Goal: Task Accomplishment & Management: Complete application form

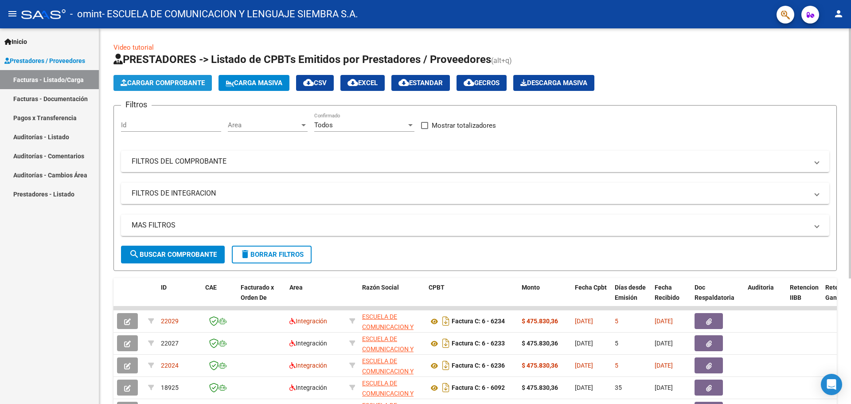
click at [200, 77] on button "Cargar Comprobante" at bounding box center [162, 83] width 98 height 16
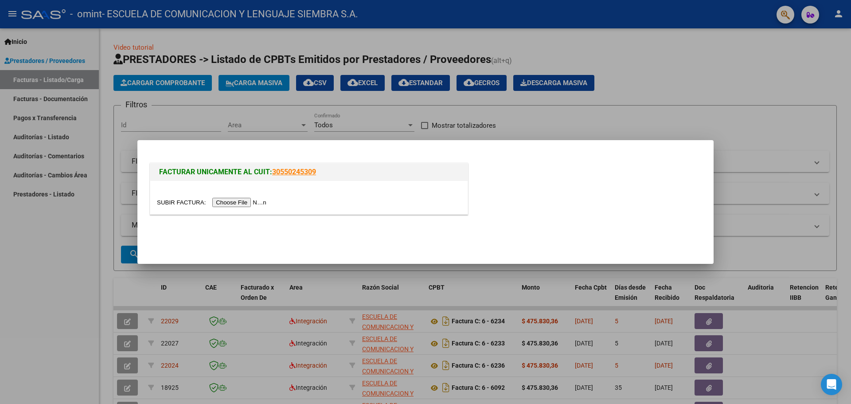
click at [246, 198] on input "file" at bounding box center [213, 202] width 112 height 9
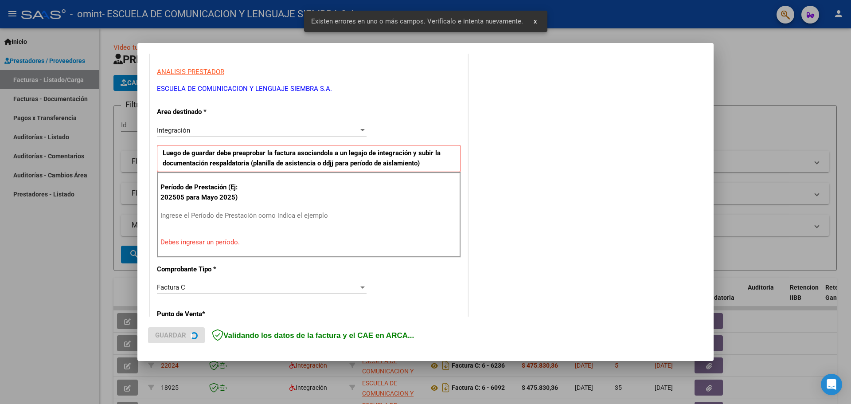
scroll to position [161, 0]
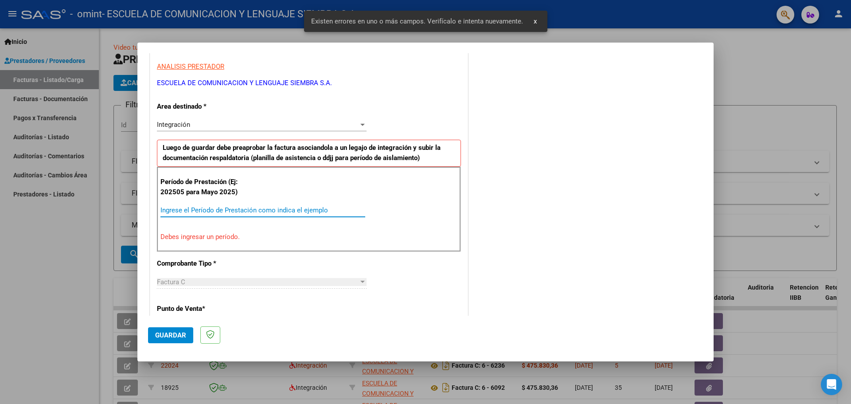
click at [226, 209] on input "Ingrese el Período de Prestación como indica el ejemplo" at bounding box center [262, 210] width 205 height 8
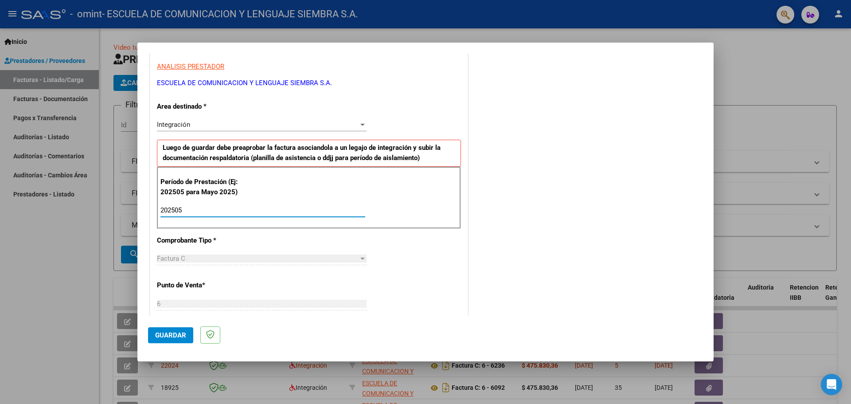
type input "202505"
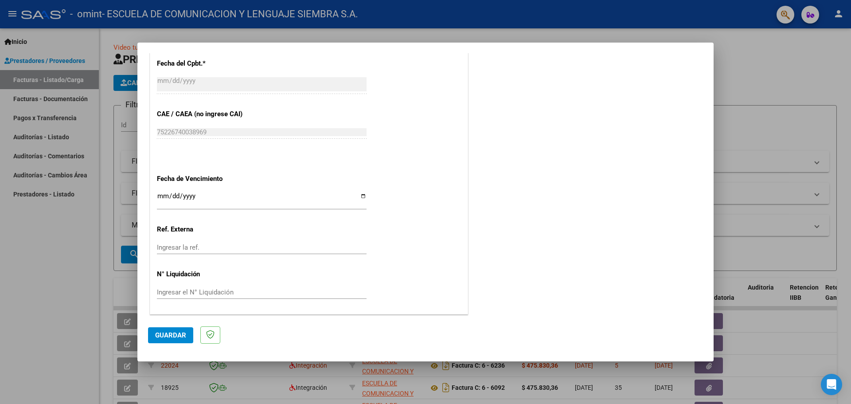
scroll to position [518, 0]
click at [169, 332] on span "Guardar" at bounding box center [170, 335] width 31 height 8
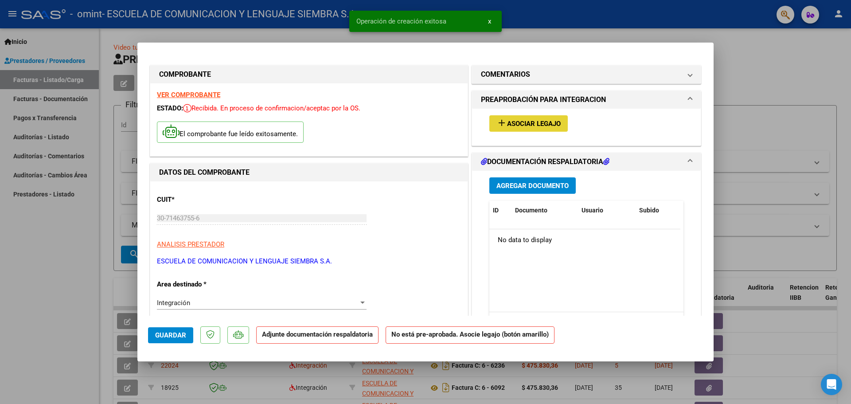
click at [554, 123] on span "Asociar Legajo" at bounding box center [534, 124] width 54 height 8
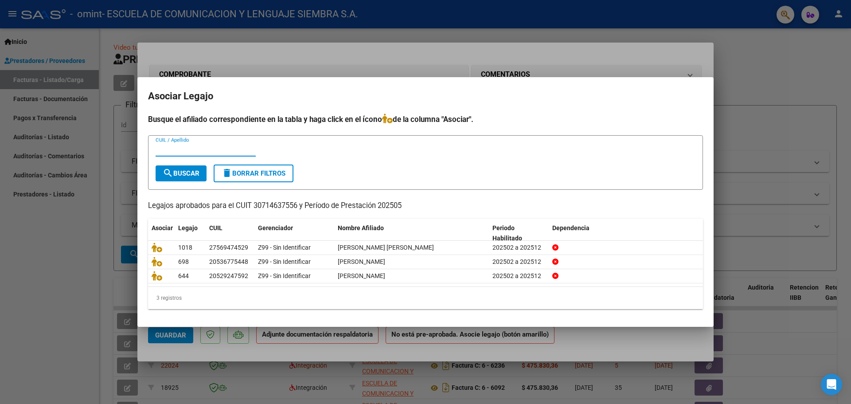
click at [605, 57] on div at bounding box center [425, 202] width 851 height 404
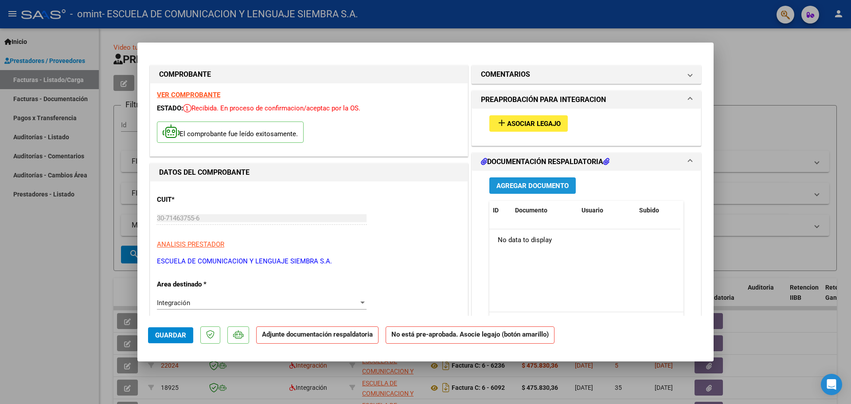
click at [509, 184] on span "Agregar Documento" at bounding box center [532, 186] width 72 height 8
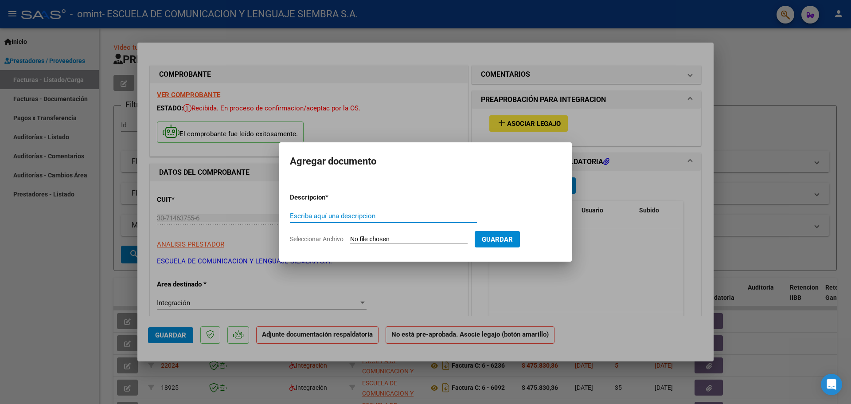
click at [431, 219] on input "Escriba aquí una descripcion" at bounding box center [383, 216] width 187 height 8
type input "Autorización Monopoli [DATE]"
click at [375, 240] on input "Seleccionar Archivo" at bounding box center [408, 239] width 117 height 8
type input "C:\fakepath\Autorización Monopoli Mayo.pdf"
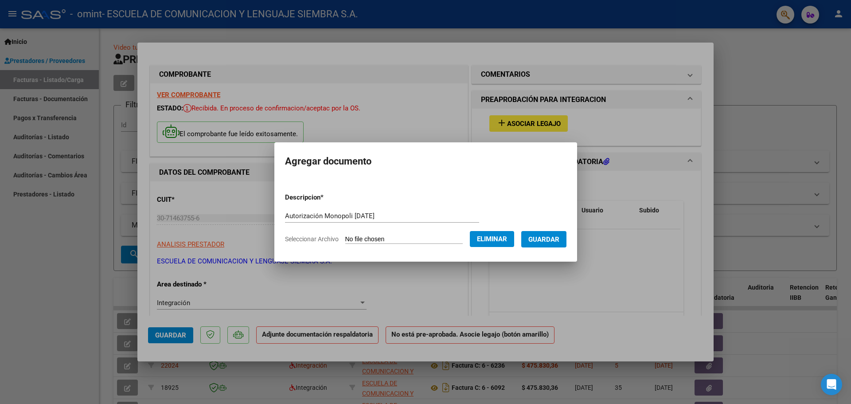
click at [549, 241] on span "Guardar" at bounding box center [543, 239] width 31 height 8
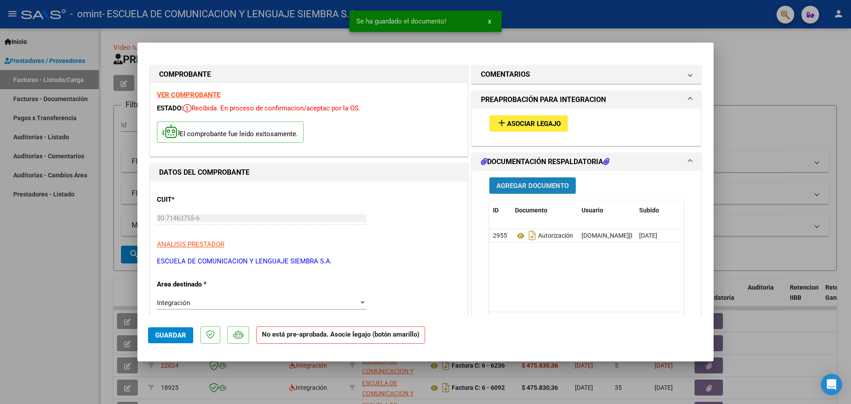
click at [555, 183] on span "Agregar Documento" at bounding box center [532, 186] width 72 height 8
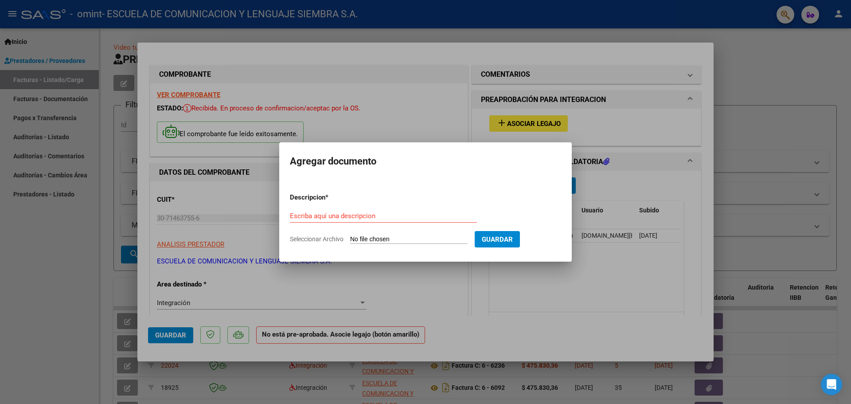
click at [413, 239] on input "Seleccionar Archivo" at bounding box center [408, 239] width 117 height 8
type input "C:\fakepath\Monópoli mayo.pdf"
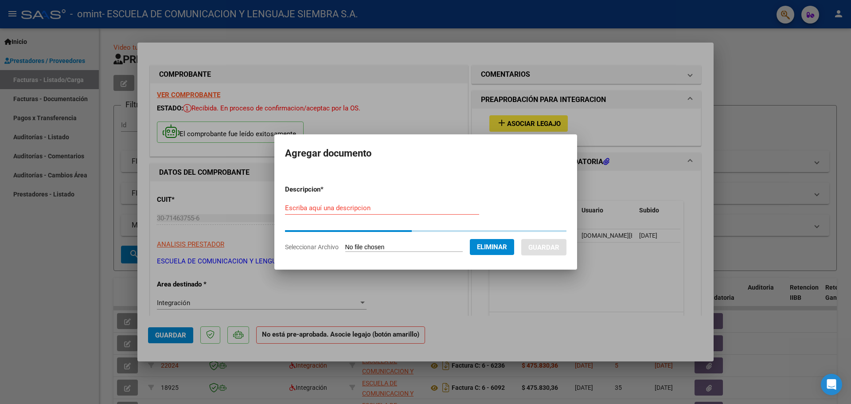
click at [363, 204] on input "Escriba aquí una descripcion" at bounding box center [382, 208] width 194 height 8
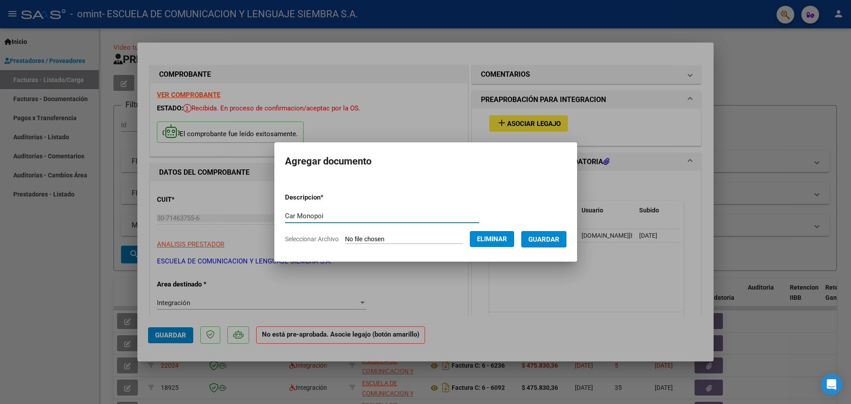
click at [314, 218] on input "Car Monopoi" at bounding box center [382, 216] width 194 height 8
type input "Car Monopoli"
click at [551, 237] on span "Guardar" at bounding box center [543, 239] width 31 height 8
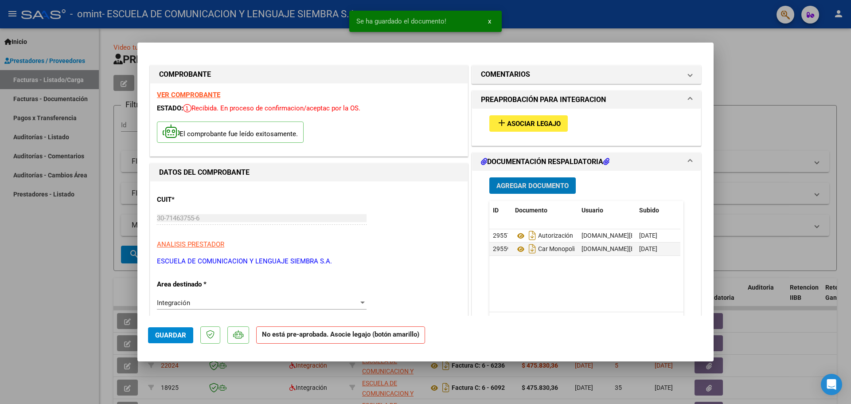
click at [531, 178] on button "Agregar Documento" at bounding box center [532, 185] width 86 height 16
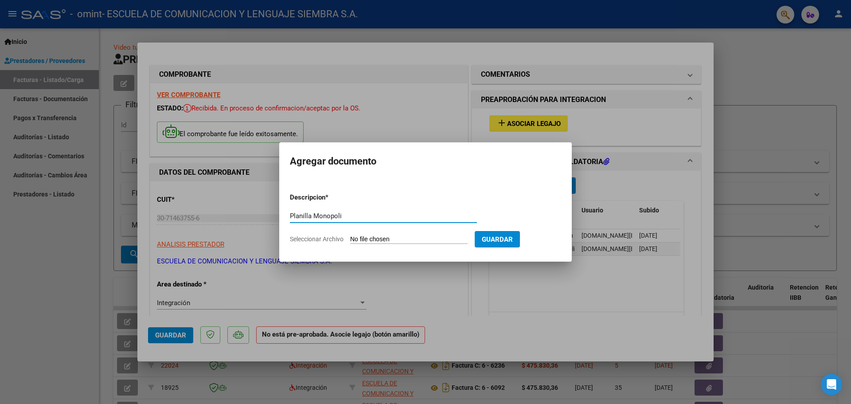
type input "Planilla Monopoli"
click at [402, 235] on input "Seleccionar Archivo" at bounding box center [408, 239] width 117 height 8
type input "C:\fakepath\PLANILLA MONOPOLI MAYO.pdf"
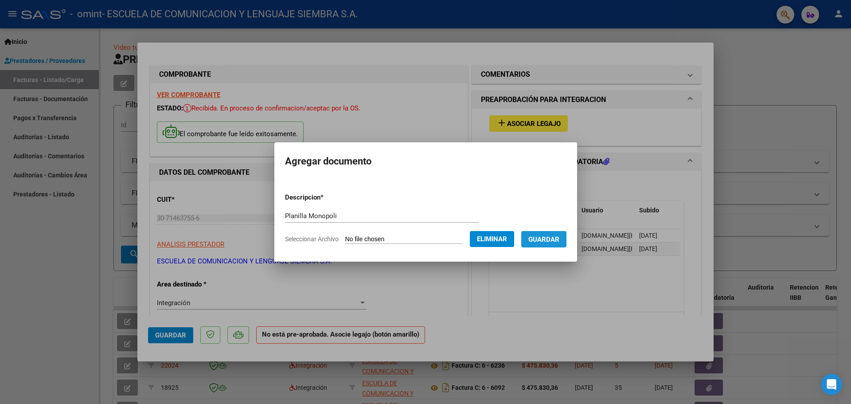
click at [559, 239] on span "Guardar" at bounding box center [543, 239] width 31 height 8
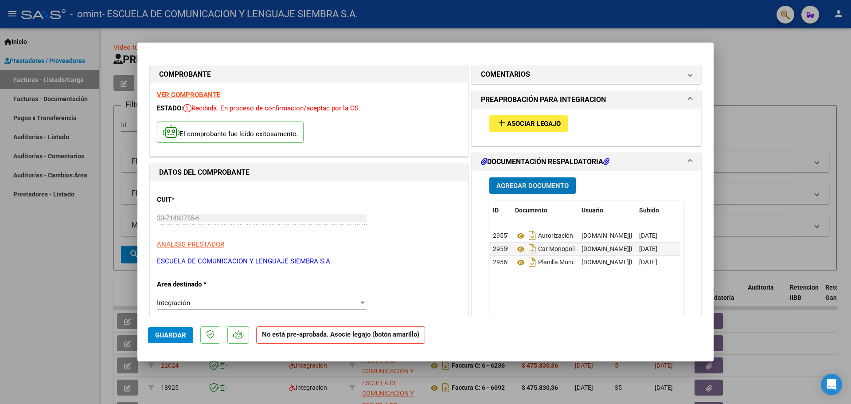
click at [176, 333] on span "Guardar" at bounding box center [170, 335] width 31 height 8
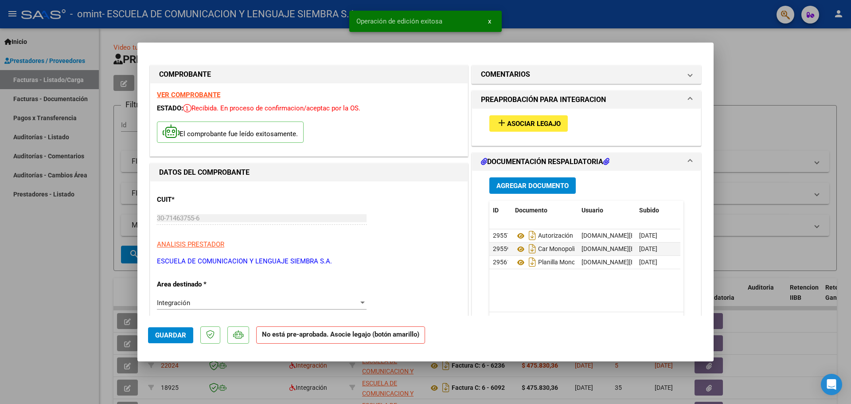
click at [0, 302] on div at bounding box center [425, 202] width 851 height 404
type input "$ 0,00"
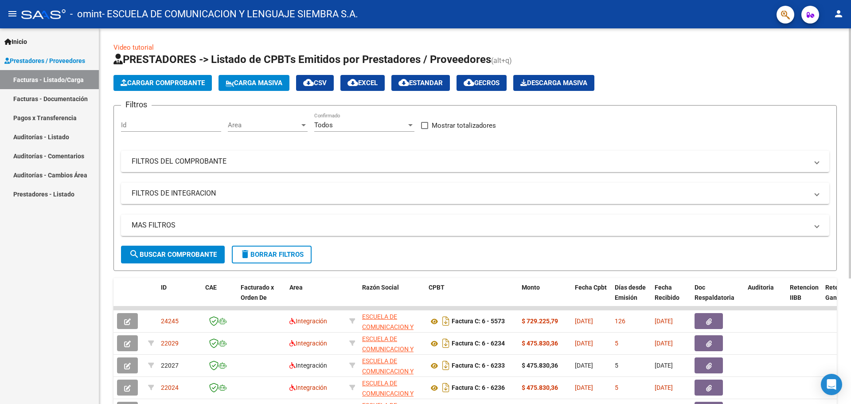
click at [168, 87] on button "Cargar Comprobante" at bounding box center [162, 83] width 98 height 16
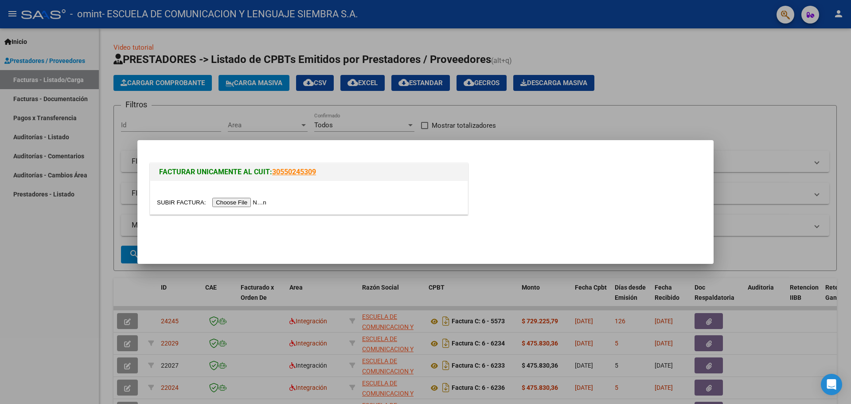
click at [258, 201] on input "file" at bounding box center [213, 202] width 112 height 9
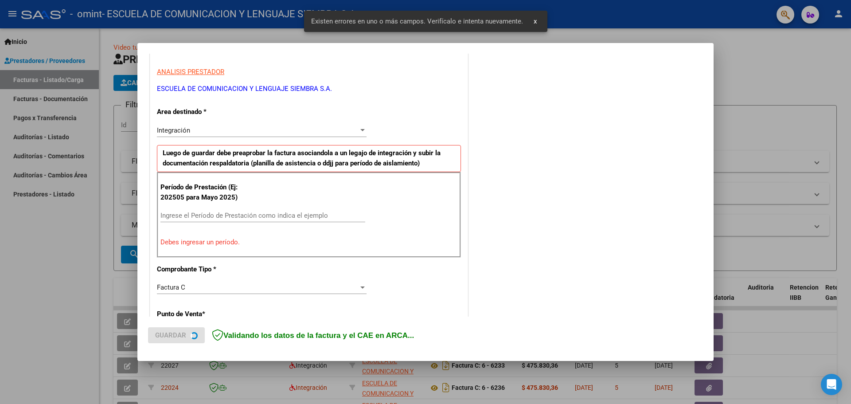
scroll to position [161, 0]
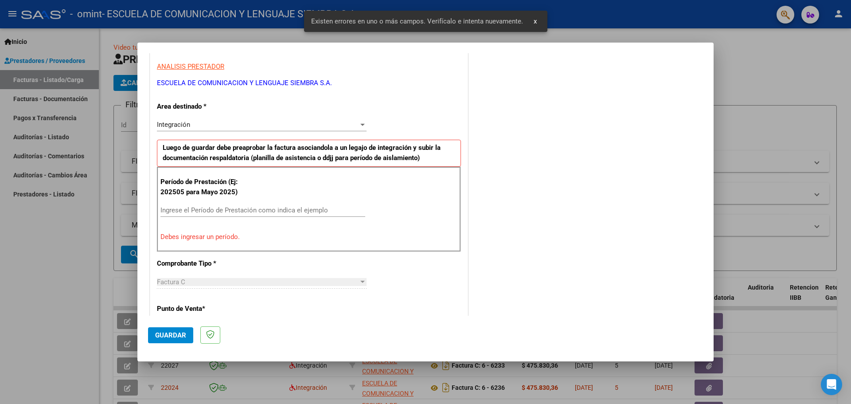
click at [234, 215] on div "Ingrese el Período de Prestación como indica el ejemplo" at bounding box center [262, 209] width 205 height 13
click at [234, 213] on input "Ingrese el Período de Prestación como indica el ejemplo" at bounding box center [262, 210] width 205 height 8
type input "0"
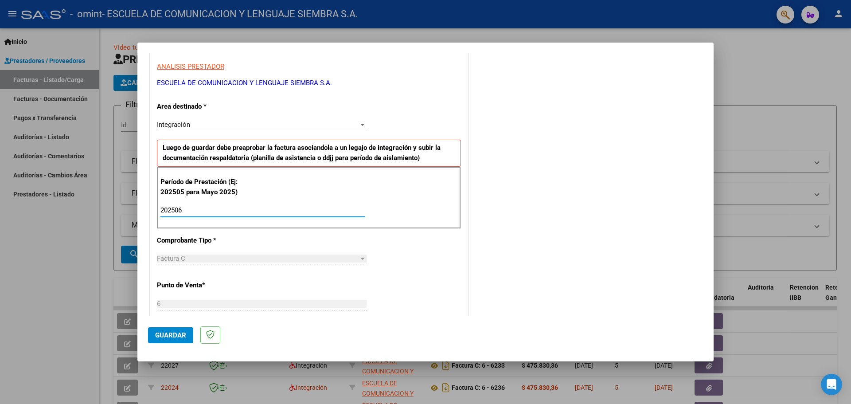
type input "202506"
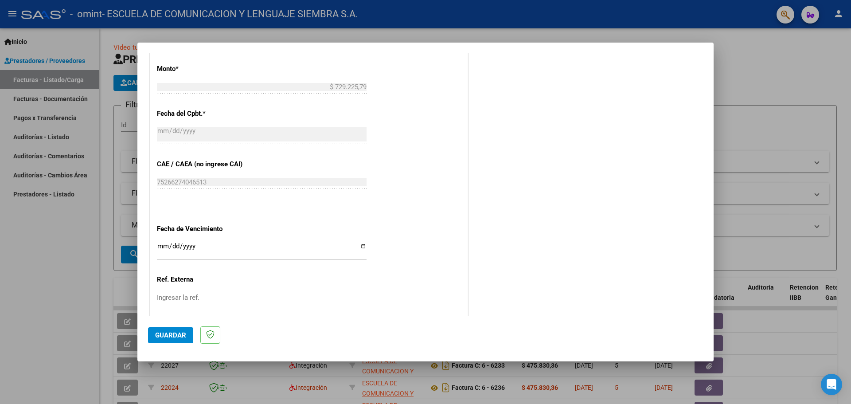
scroll to position [518, 0]
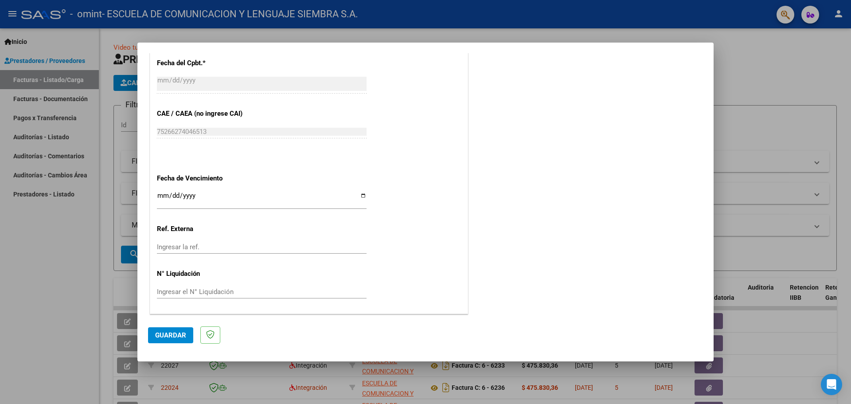
click at [166, 333] on span "Guardar" at bounding box center [170, 335] width 31 height 8
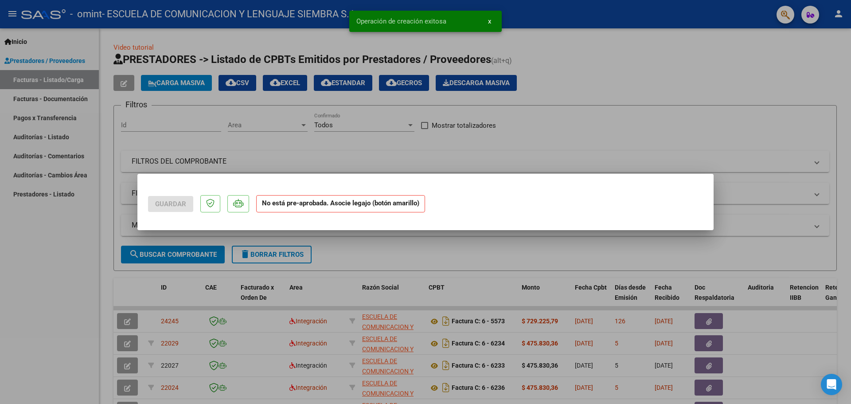
scroll to position [0, 0]
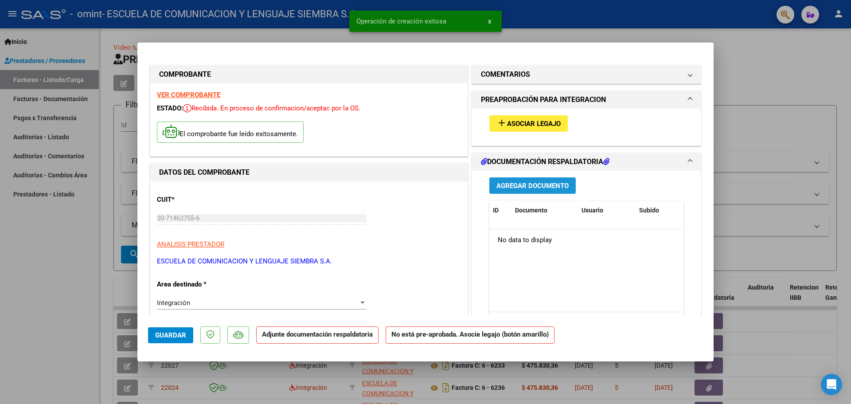
click at [534, 187] on span "Agregar Documento" at bounding box center [532, 186] width 72 height 8
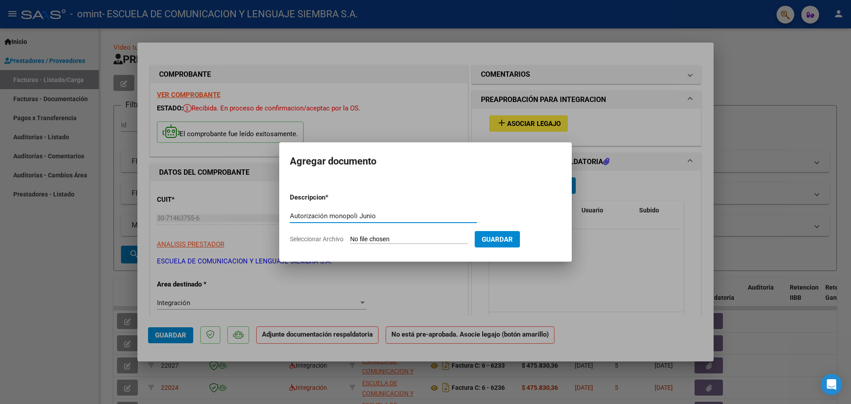
click at [331, 217] on input "Autorización monopoli Junio" at bounding box center [383, 216] width 187 height 8
type input "Autorización Monopoli Junio"
click at [422, 236] on input "Seleccionar Archivo" at bounding box center [408, 239] width 117 height 8
type input "C:\fakepath\Autorización [PERSON_NAME].pdf"
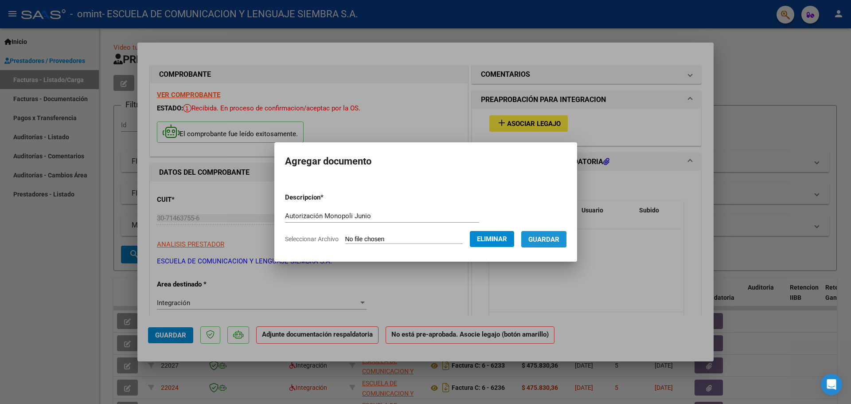
click at [541, 236] on span "Guardar" at bounding box center [543, 239] width 31 height 8
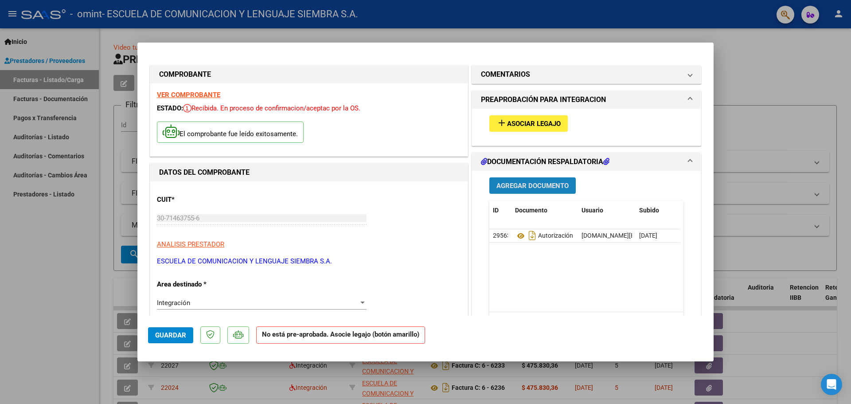
click at [546, 183] on span "Agregar Documento" at bounding box center [532, 186] width 72 height 8
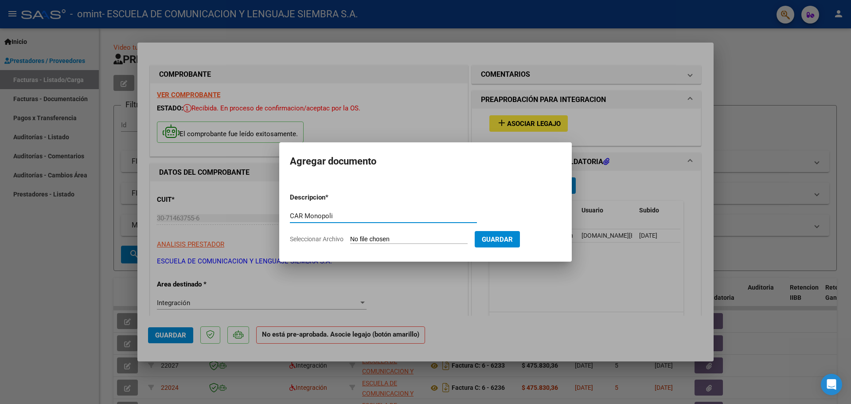
type input "CAR Monopoli"
click at [427, 240] on input "Seleccionar Archivo" at bounding box center [408, 239] width 117 height 8
type input "C:\fakepath\[GEOGRAPHIC_DATA] JUNIO.pdf"
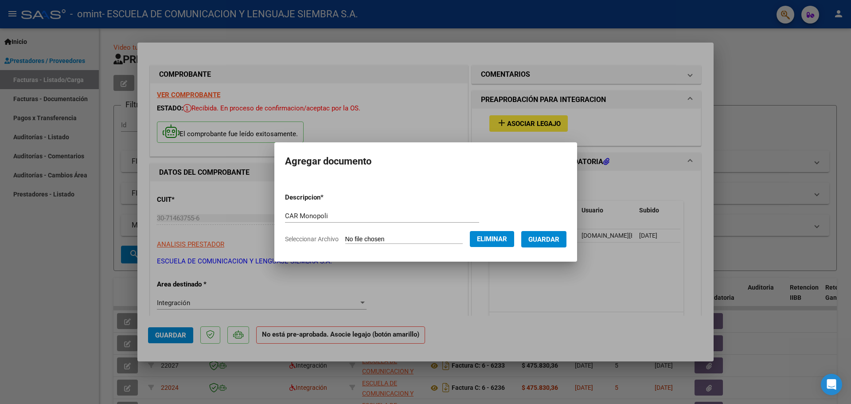
click at [565, 246] on button "Guardar" at bounding box center [543, 239] width 45 height 16
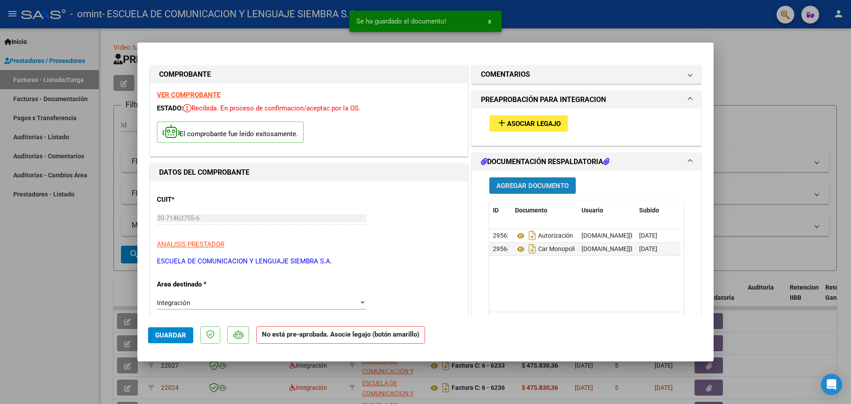
click at [557, 187] on span "Agregar Documento" at bounding box center [532, 186] width 72 height 8
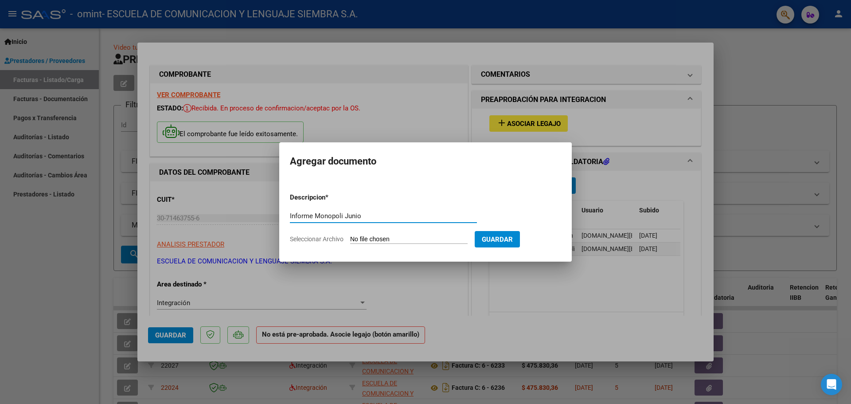
type input "Informe Monopoli Junio"
click at [371, 238] on input "Seleccionar Archivo" at bounding box center [408, 239] width 117 height 8
type input "C:\fakepath\Informe [PERSON_NAME].pdf"
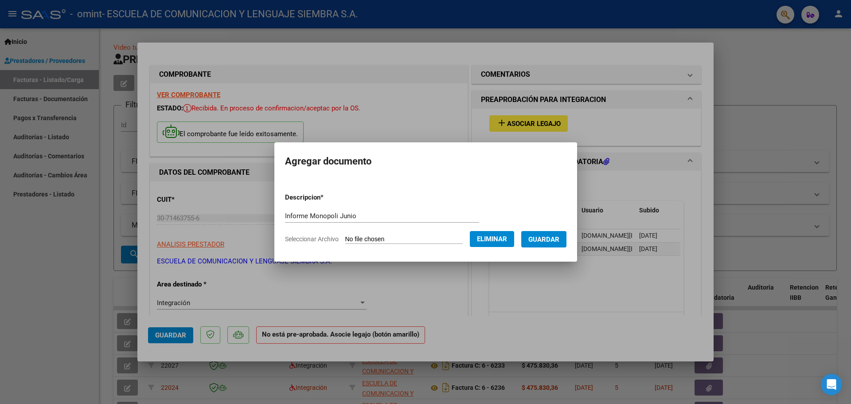
click at [559, 241] on span "Guardar" at bounding box center [543, 239] width 31 height 8
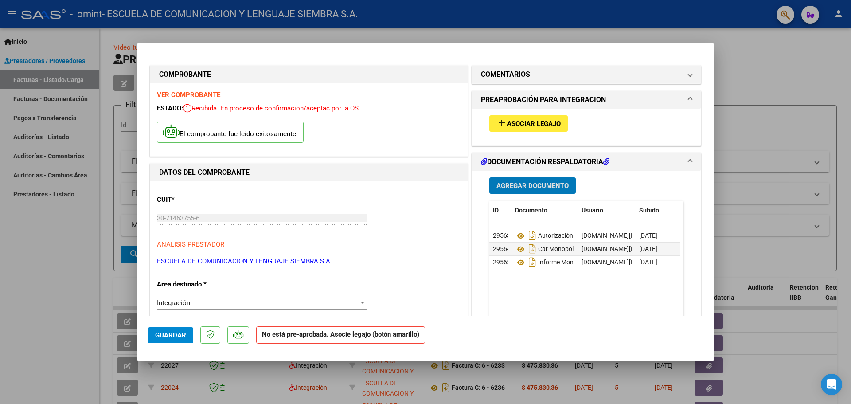
click at [558, 187] on span "Agregar Documento" at bounding box center [532, 186] width 72 height 8
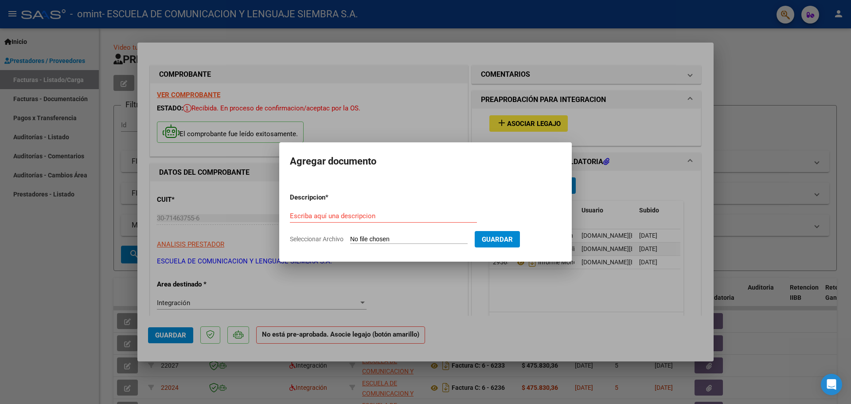
click at [416, 238] on input "Seleccionar Archivo" at bounding box center [408, 239] width 117 height 8
type input "C:\fakepath\PLANILLA MONOPOLI JUNIO.pdf"
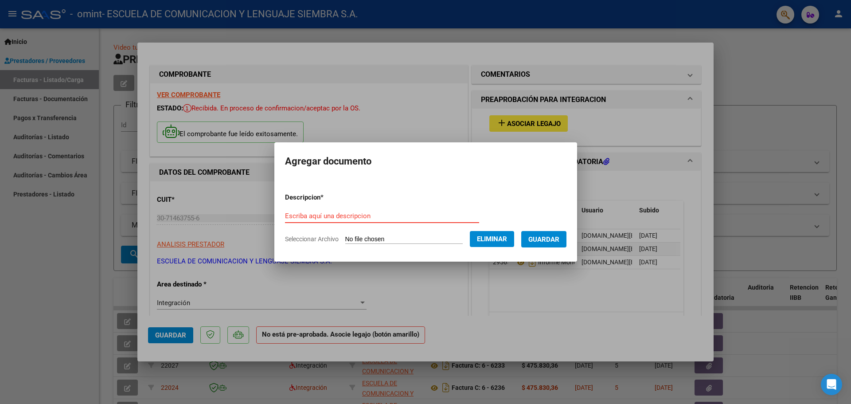
click at [323, 214] on input "Escriba aquí una descripcion" at bounding box center [382, 216] width 194 height 8
type input "Planilla Monopoli Junio"
click at [558, 237] on span "Guardar" at bounding box center [543, 239] width 31 height 8
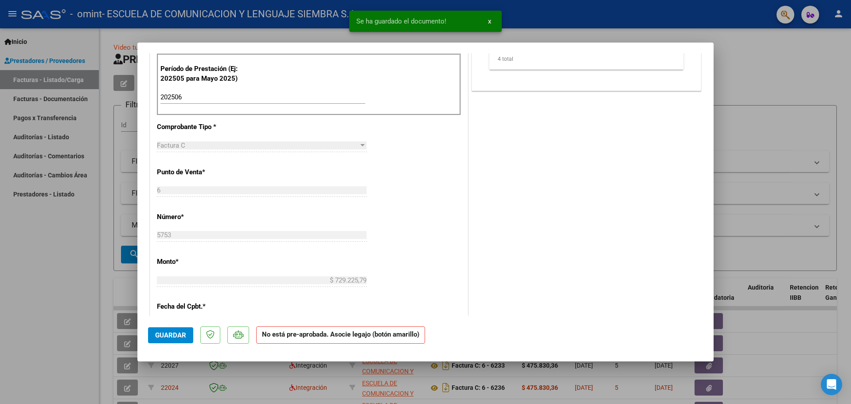
scroll to position [266, 0]
click at [158, 338] on span "Guardar" at bounding box center [170, 335] width 31 height 8
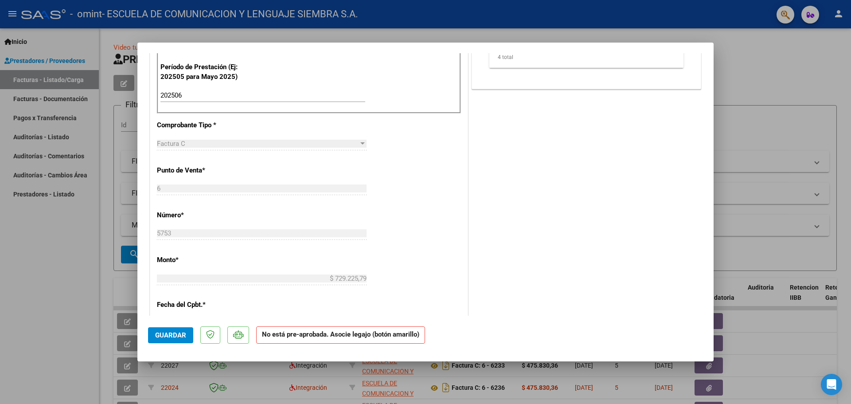
click at [78, 323] on div at bounding box center [425, 202] width 851 height 404
type input "$ 0,00"
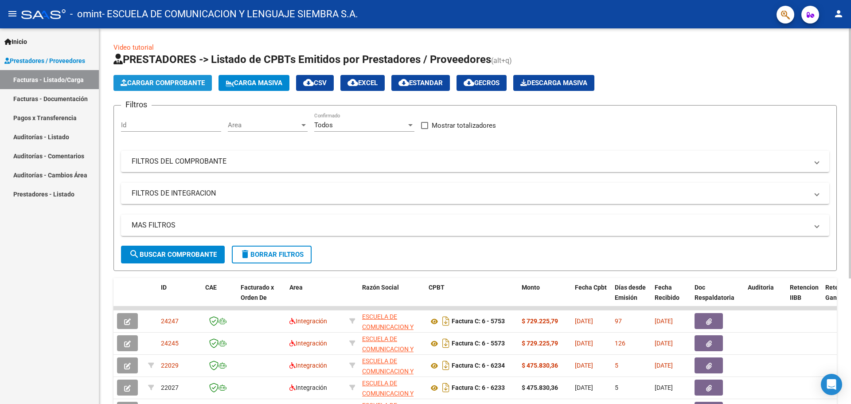
click at [132, 78] on button "Cargar Comprobante" at bounding box center [162, 83] width 98 height 16
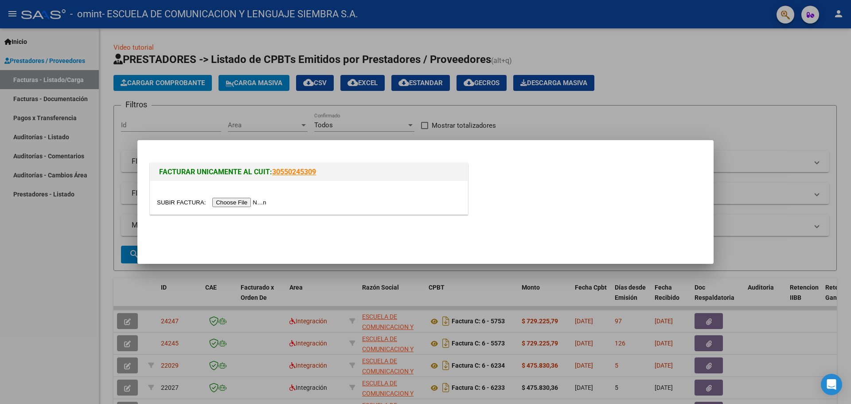
click at [250, 203] on input "file" at bounding box center [213, 202] width 112 height 9
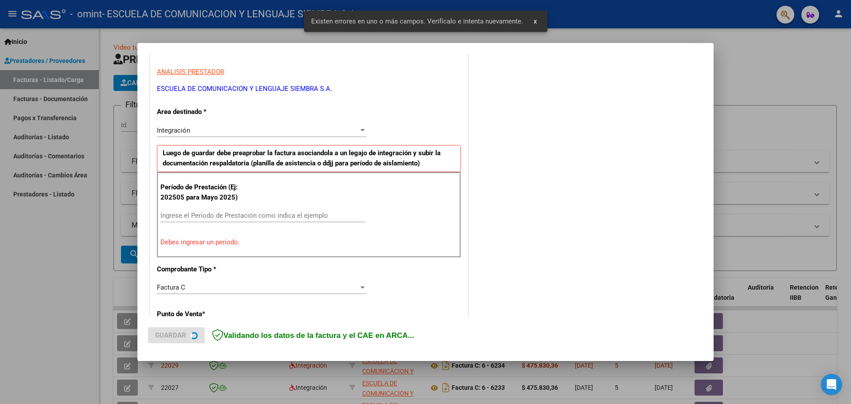
scroll to position [161, 0]
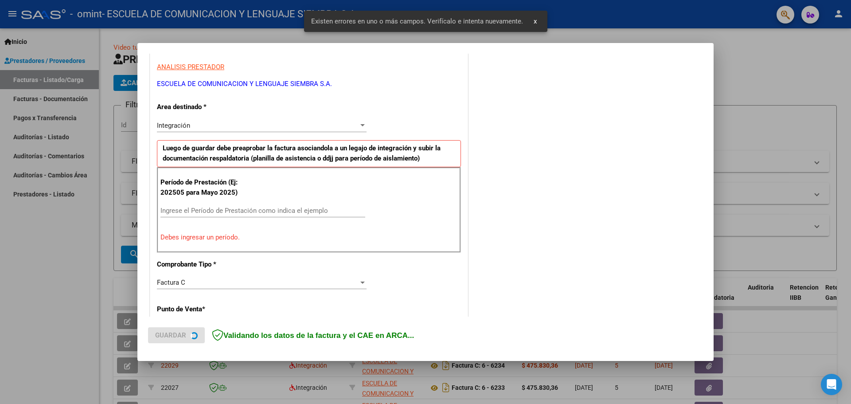
click at [230, 208] on input "Ingrese el Período de Prestación como indica el ejemplo" at bounding box center [262, 211] width 205 height 8
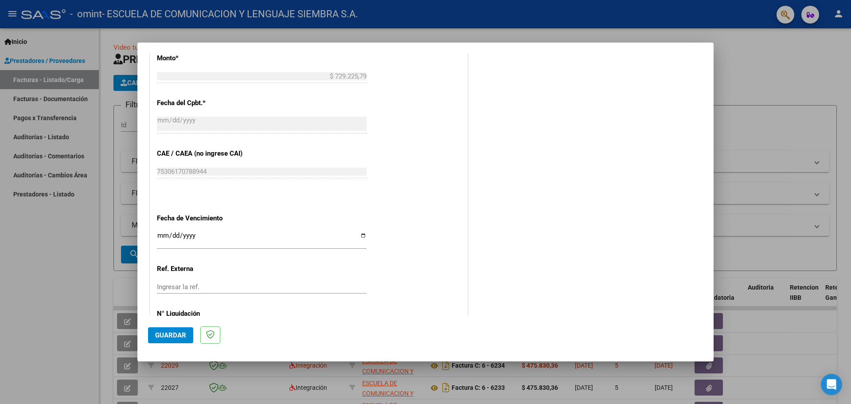
scroll to position [518, 0]
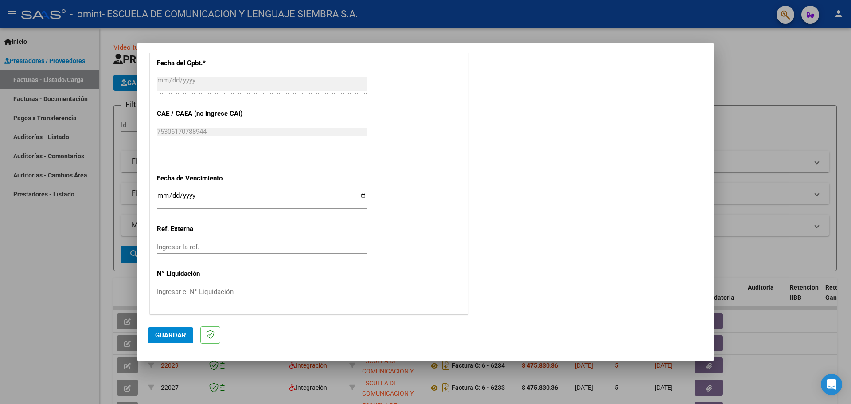
type input "202507"
click at [170, 336] on span "Guardar" at bounding box center [170, 335] width 31 height 8
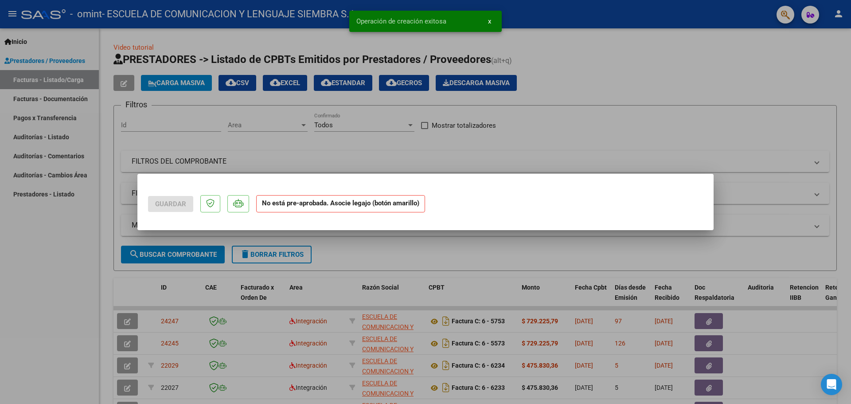
scroll to position [0, 0]
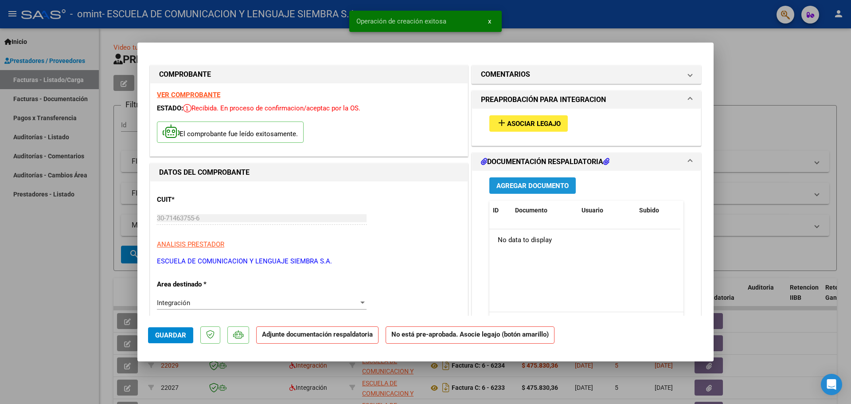
click at [570, 188] on button "Agregar Documento" at bounding box center [532, 185] width 86 height 16
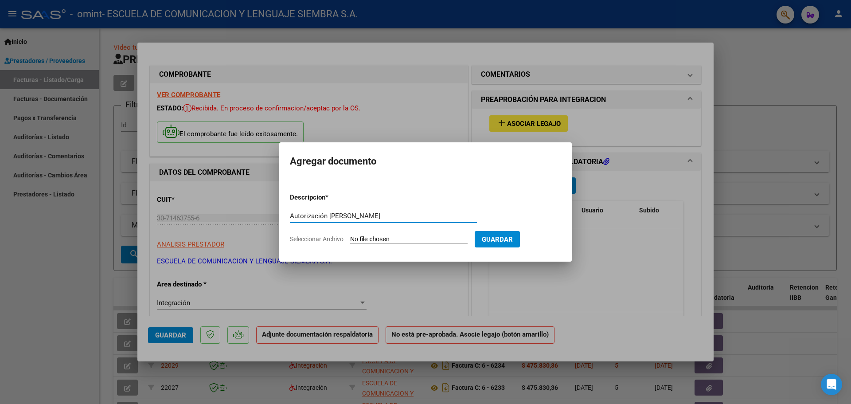
type input "Autorización [PERSON_NAME]"
click at [429, 238] on input "Seleccionar Archivo" at bounding box center [408, 239] width 117 height 8
type input "C:\fakepath\Autorización [DATE] Monopoli.pdf"
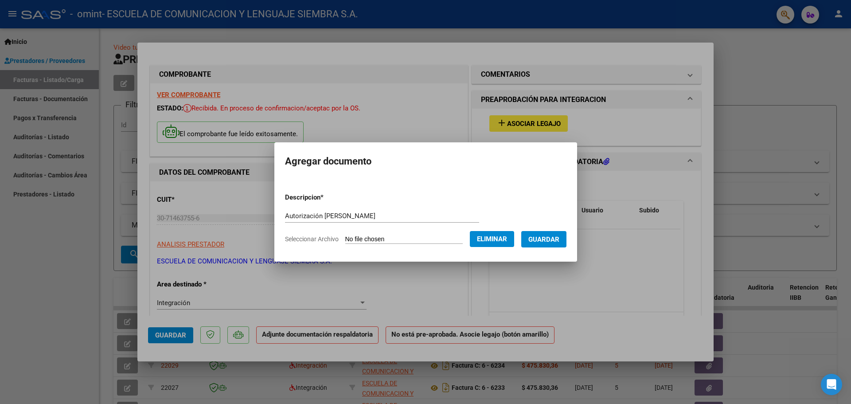
click at [544, 241] on span "Guardar" at bounding box center [543, 239] width 31 height 8
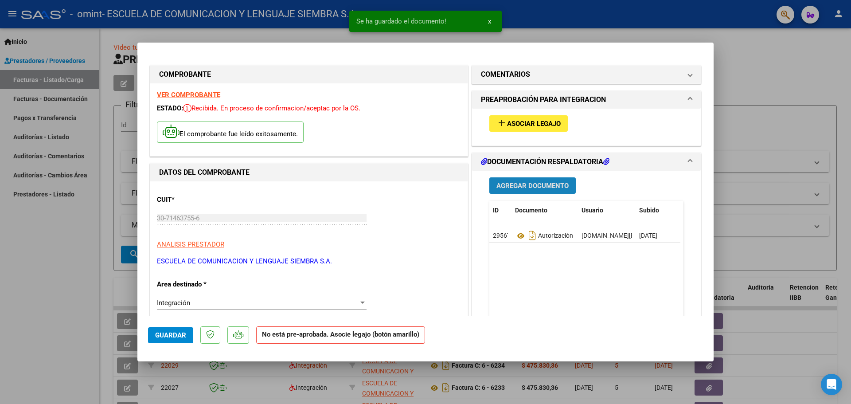
click at [523, 185] on span "Agregar Documento" at bounding box center [532, 186] width 72 height 8
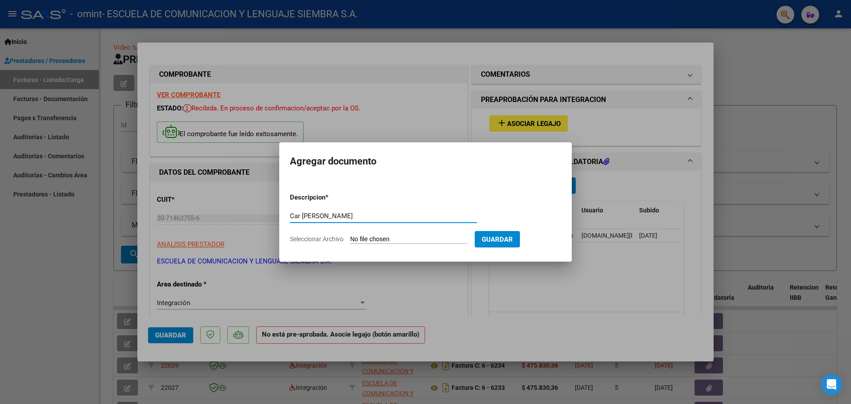
type input "Car [PERSON_NAME]"
click at [441, 244] on form "Descripcion * Car [PERSON_NAME] aquí una descripcion Seleccionar Archivo Guardar" at bounding box center [425, 218] width 271 height 65
click at [437, 239] on input "Seleccionar Archivo" at bounding box center [408, 239] width 117 height 8
type input "C:\fakepath\CAR [PERSON_NAME].pdf"
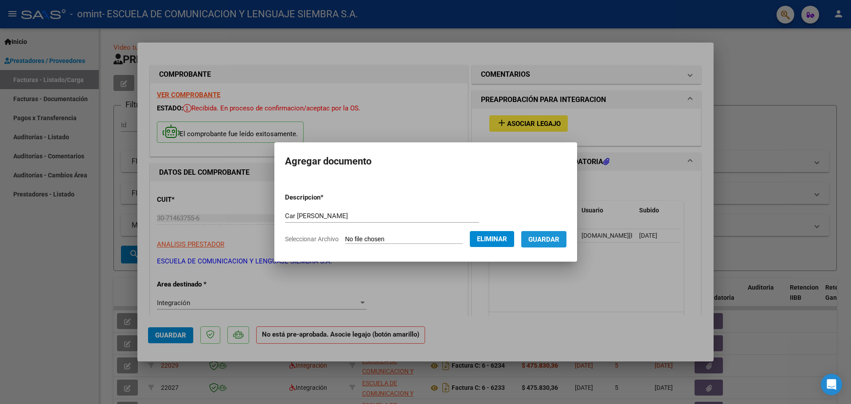
click at [554, 234] on button "Guardar" at bounding box center [543, 239] width 45 height 16
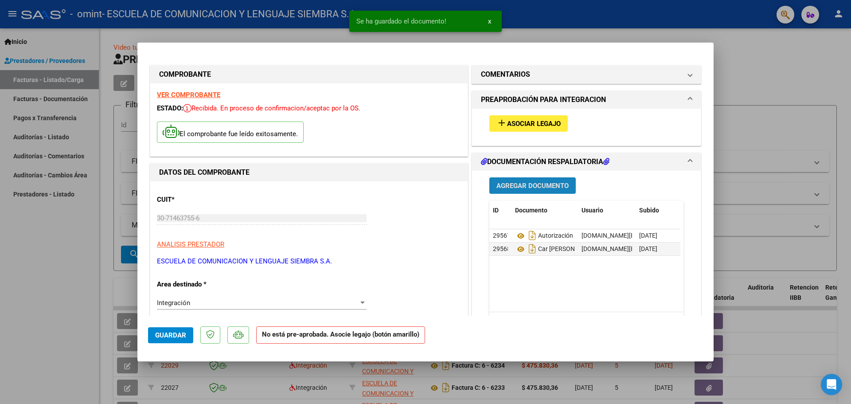
click at [542, 183] on span "Agregar Documento" at bounding box center [532, 186] width 72 height 8
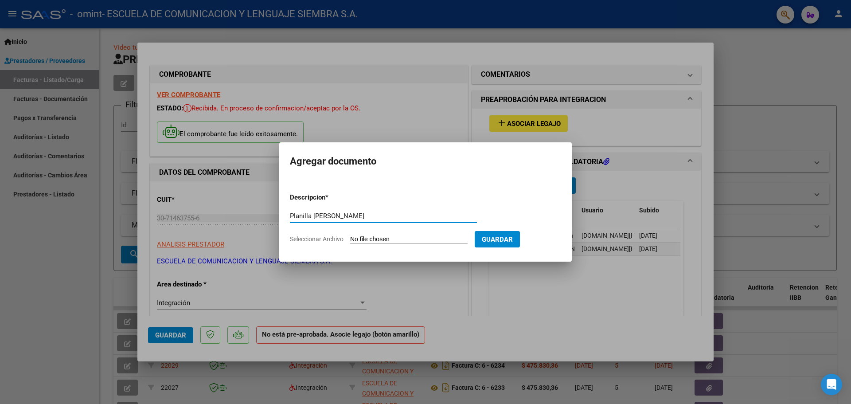
type input "Planilla [PERSON_NAME]"
click at [383, 239] on input "Seleccionar Archivo" at bounding box center [408, 239] width 117 height 8
type input "C:\fakepath\PLANILLA [PERSON_NAME].pdf"
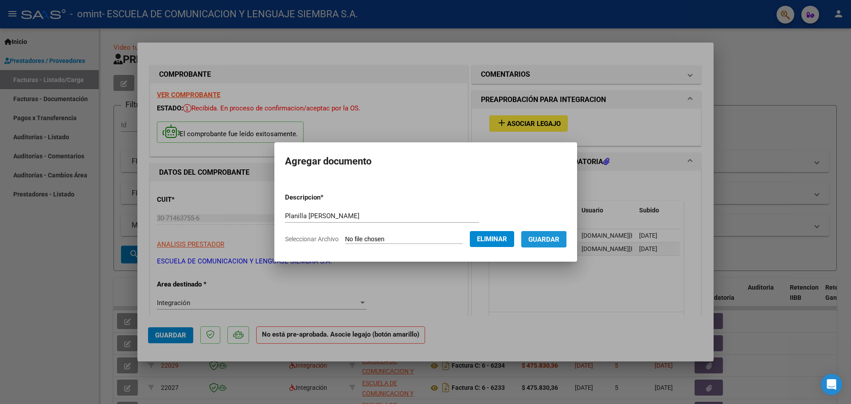
click at [543, 240] on span "Guardar" at bounding box center [543, 239] width 31 height 8
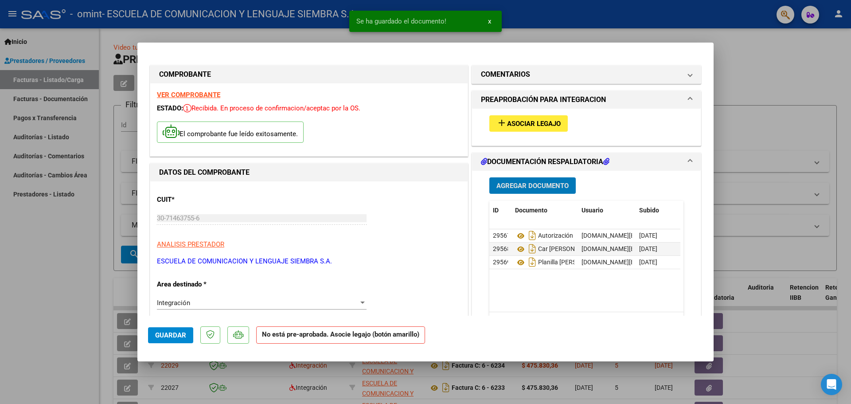
click at [168, 336] on span "Guardar" at bounding box center [170, 335] width 31 height 8
click at [0, 359] on div at bounding box center [425, 202] width 851 height 404
type input "$ 0,00"
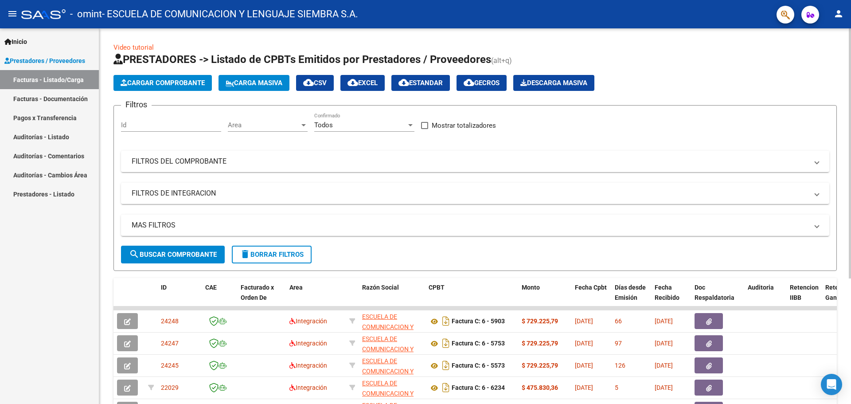
click at [140, 86] on span "Cargar Comprobante" at bounding box center [163, 83] width 84 height 8
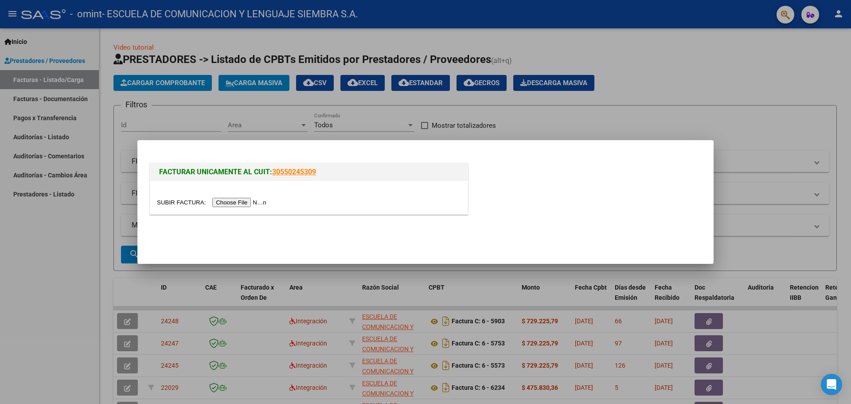
click at [249, 199] on input "file" at bounding box center [213, 202] width 112 height 9
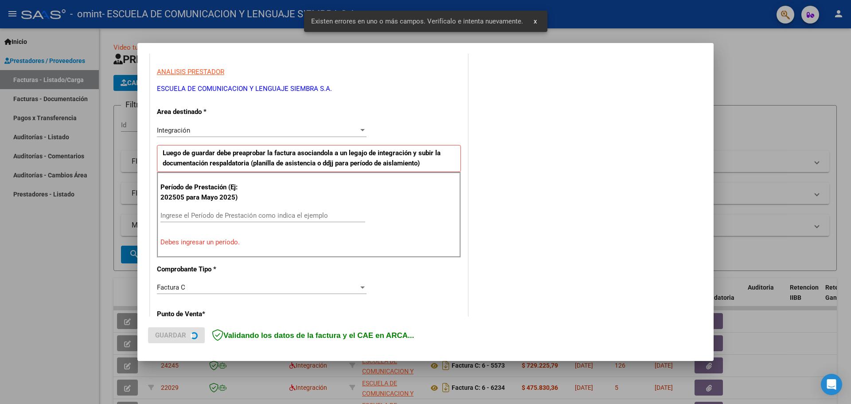
scroll to position [161, 0]
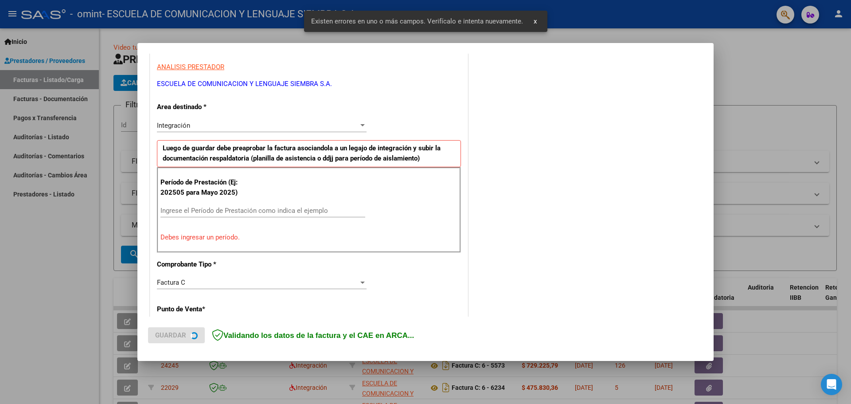
click at [201, 207] on input "Ingrese el Período de Prestación como indica el ejemplo" at bounding box center [262, 211] width 205 height 8
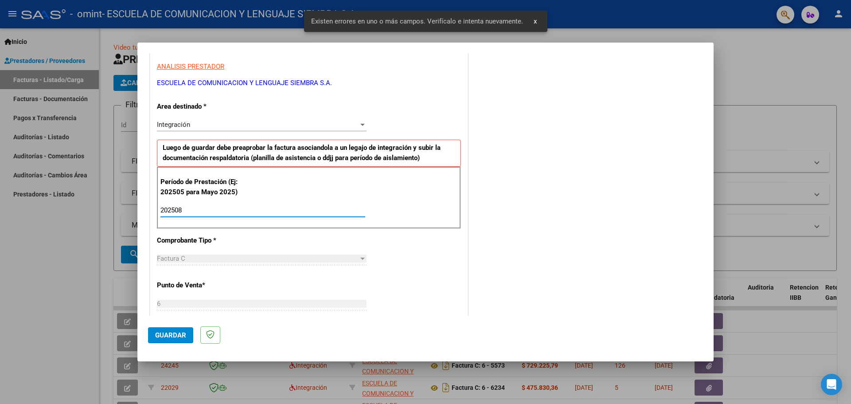
type input "202508"
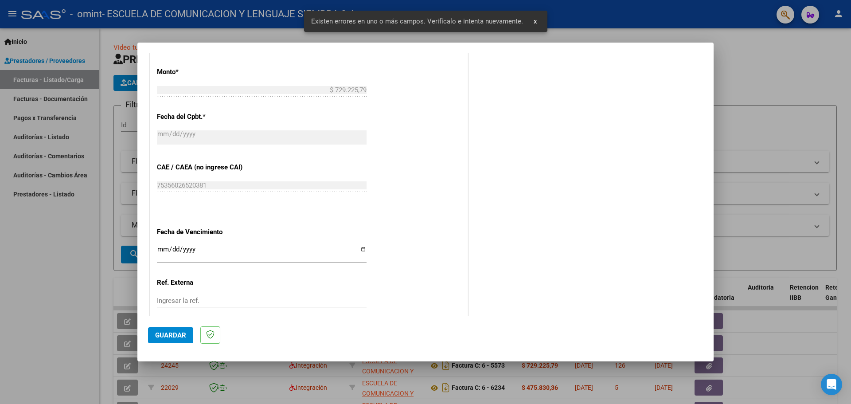
scroll to position [515, 0]
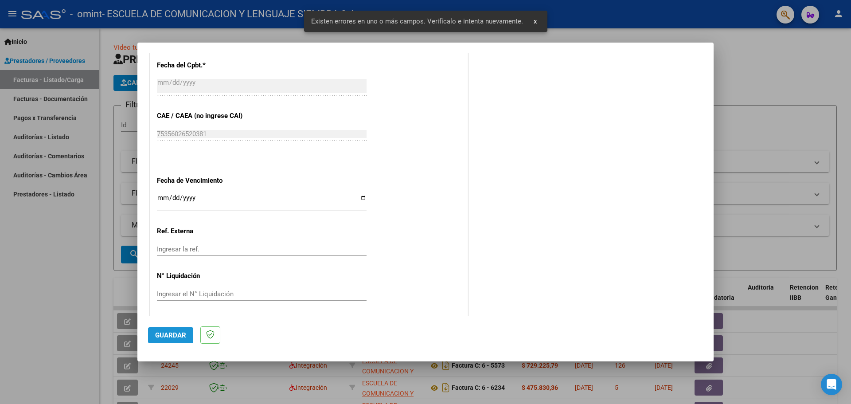
click at [167, 334] on span "Guardar" at bounding box center [170, 335] width 31 height 8
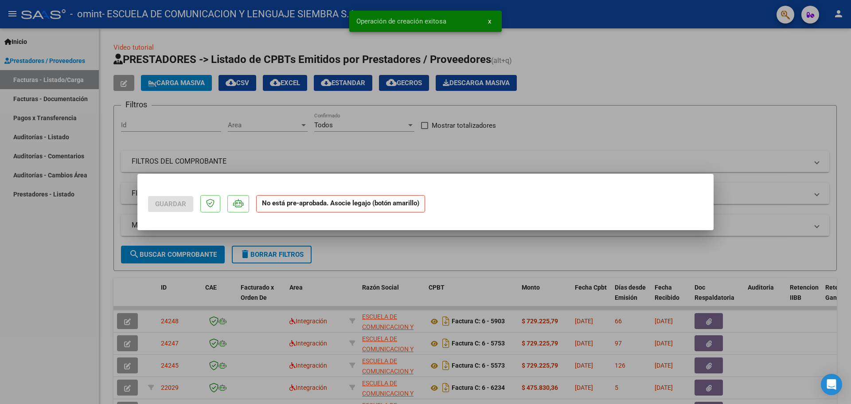
scroll to position [0, 0]
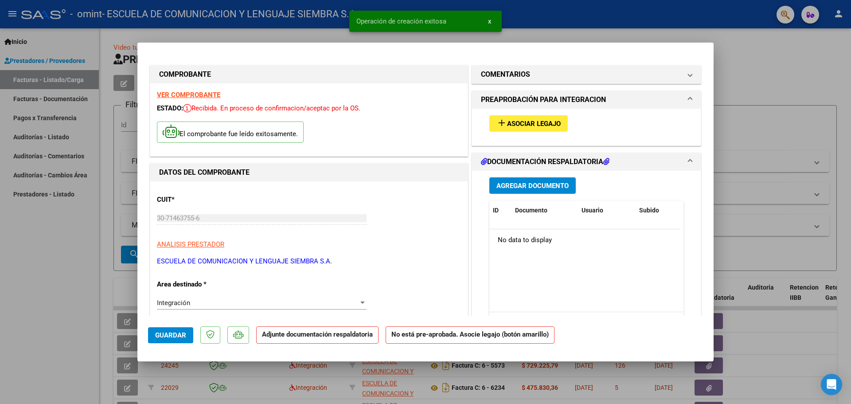
click at [521, 191] on button "Agregar Documento" at bounding box center [532, 185] width 86 height 16
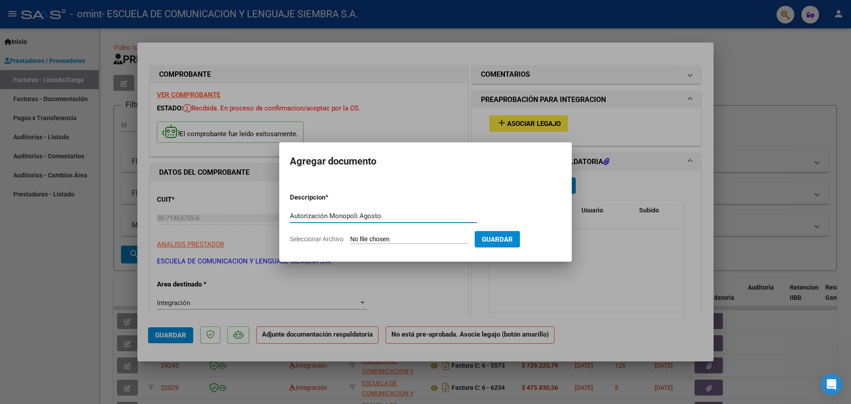
type input "Autorización Monopoli Agosto"
click at [377, 235] on input "Seleccionar Archivo" at bounding box center [408, 239] width 117 height 8
type input "C:\fakepath\Autorización Monopoli Agosto.pdf"
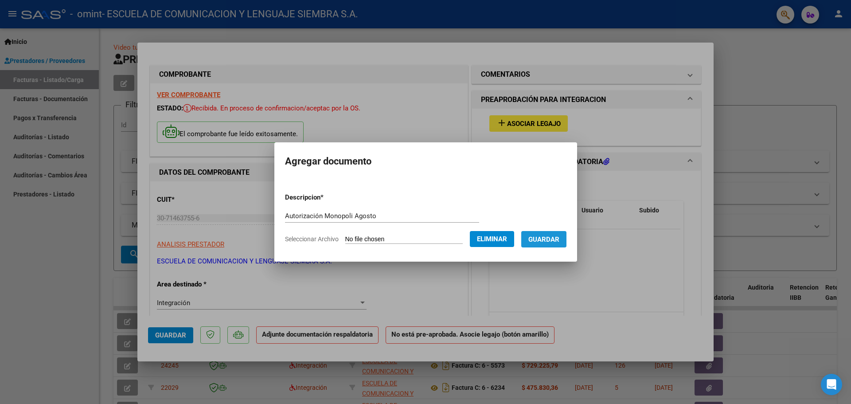
click at [550, 239] on span "Guardar" at bounding box center [543, 239] width 31 height 8
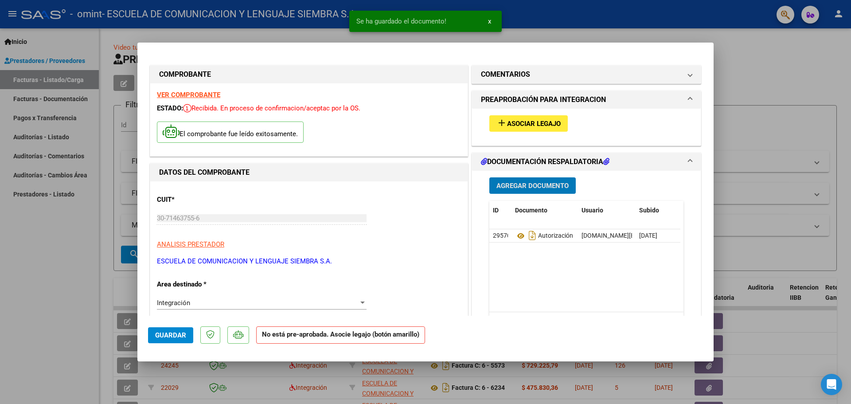
click at [542, 187] on span "Agregar Documento" at bounding box center [532, 186] width 72 height 8
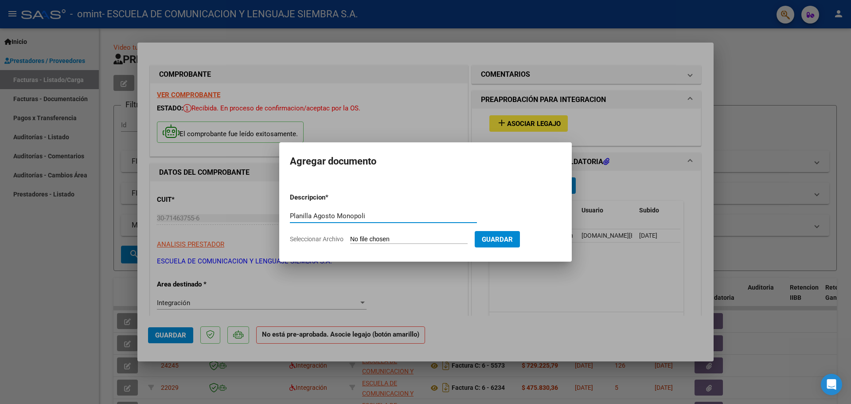
type input "Planilla Agosto Monopoli"
click at [394, 237] on input "Seleccionar Archivo" at bounding box center [408, 239] width 117 height 8
type input "C:\fakepath\PLANILLA [GEOGRAPHIC_DATA] AGOSTO.pdf"
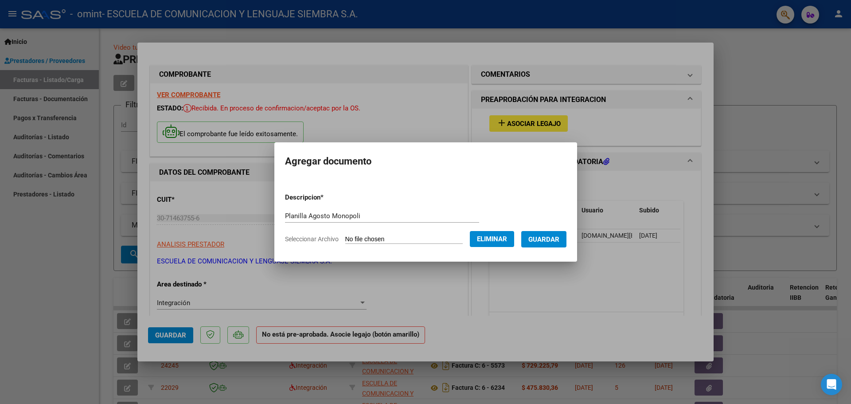
click at [559, 238] on span "Guardar" at bounding box center [543, 239] width 31 height 8
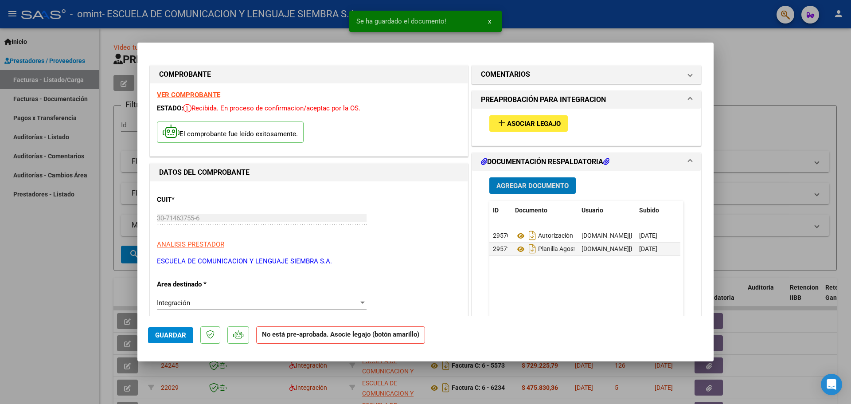
click at [548, 183] on span "Agregar Documento" at bounding box center [532, 186] width 72 height 8
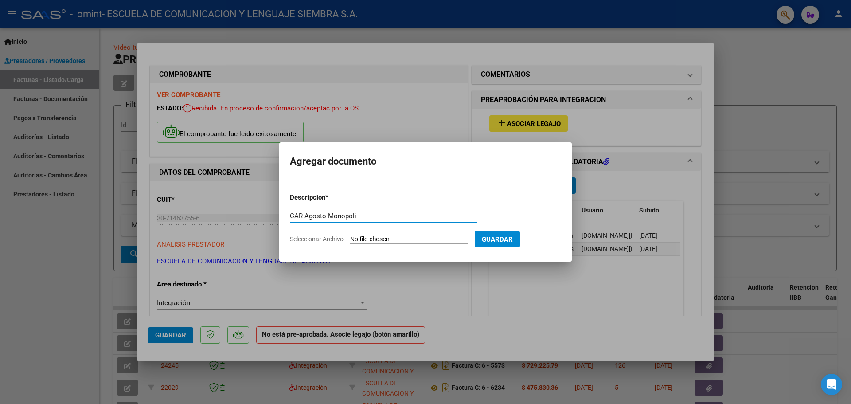
type input "CAR Agosto Monopoli"
click at [412, 239] on input "Seleccionar Archivo" at bounding box center [408, 239] width 117 height 8
type input "C:\fakepath\CAR [GEOGRAPHIC_DATA] AGOSTO.pdf"
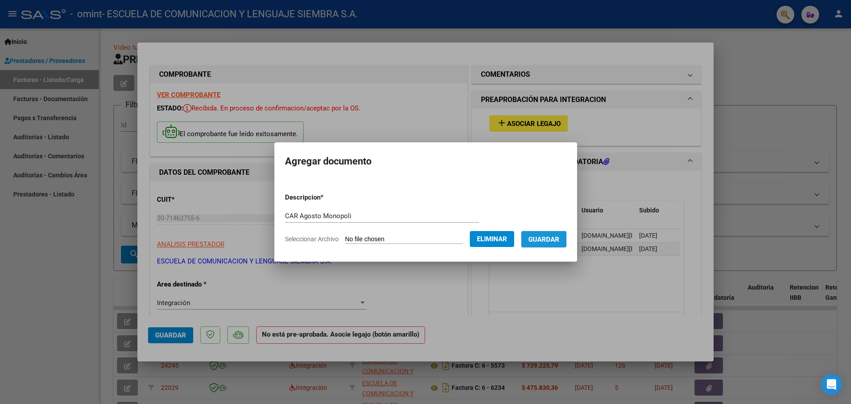
click at [542, 243] on span "Guardar" at bounding box center [543, 239] width 31 height 8
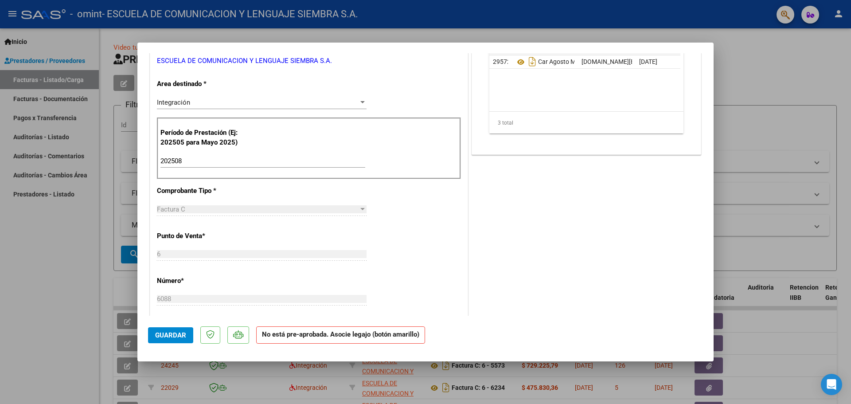
scroll to position [266, 0]
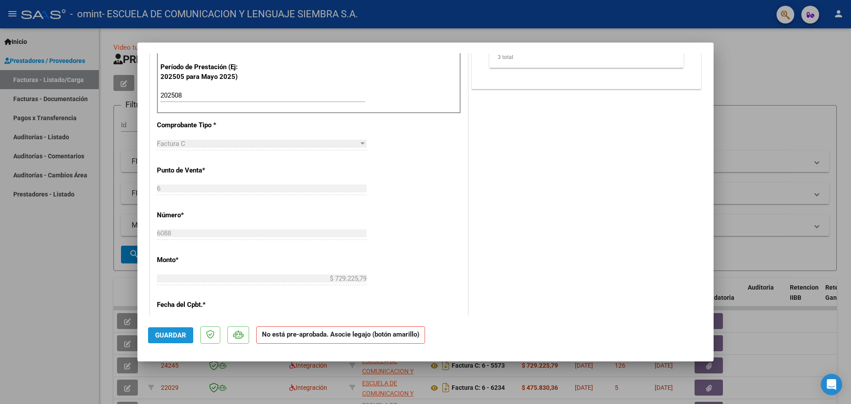
click at [175, 332] on span "Guardar" at bounding box center [170, 335] width 31 height 8
click at [42, 319] on div at bounding box center [425, 202] width 851 height 404
type input "$ 0,00"
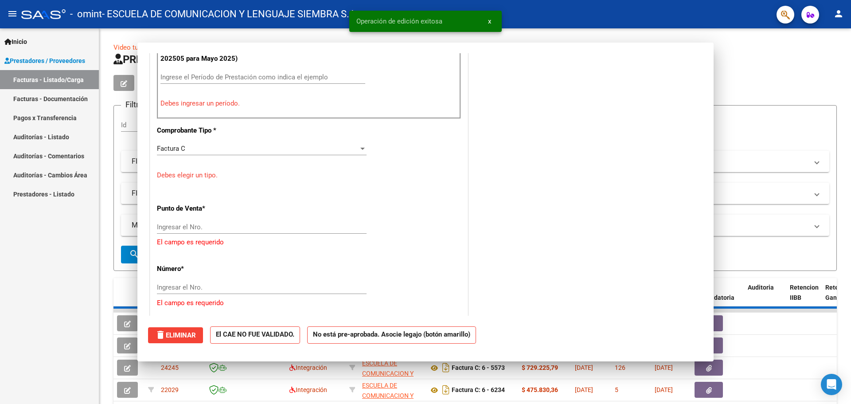
scroll to position [0, 0]
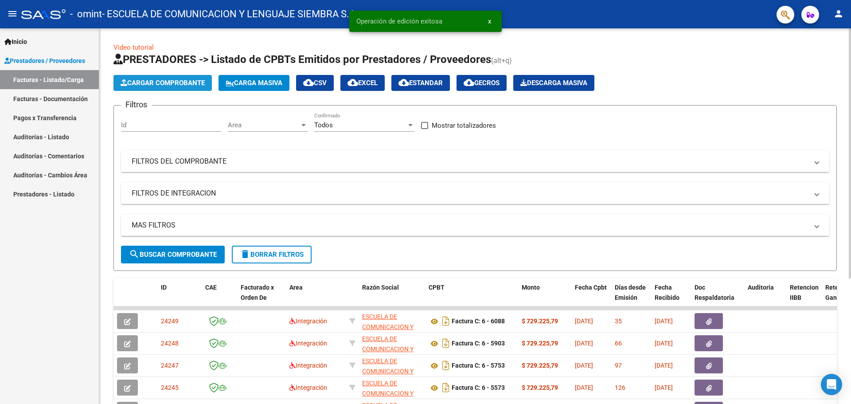
click at [176, 89] on button "Cargar Comprobante" at bounding box center [162, 83] width 98 height 16
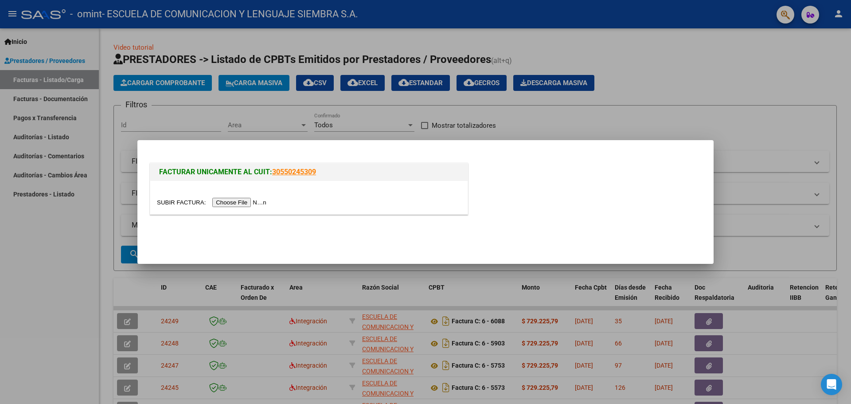
click at [235, 204] on input "file" at bounding box center [213, 202] width 112 height 9
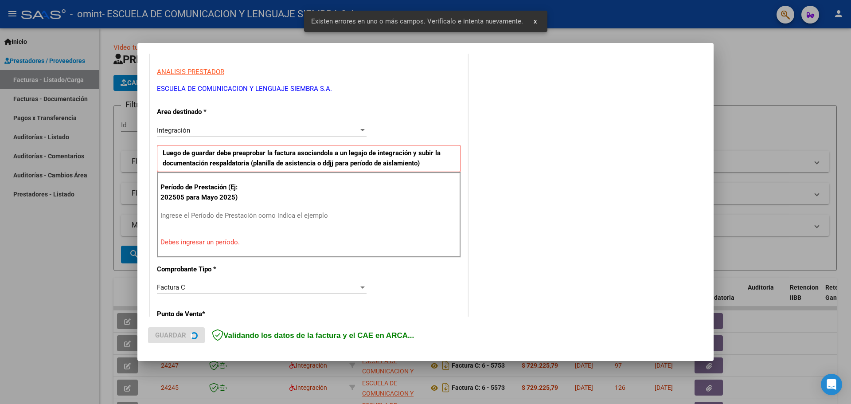
scroll to position [161, 0]
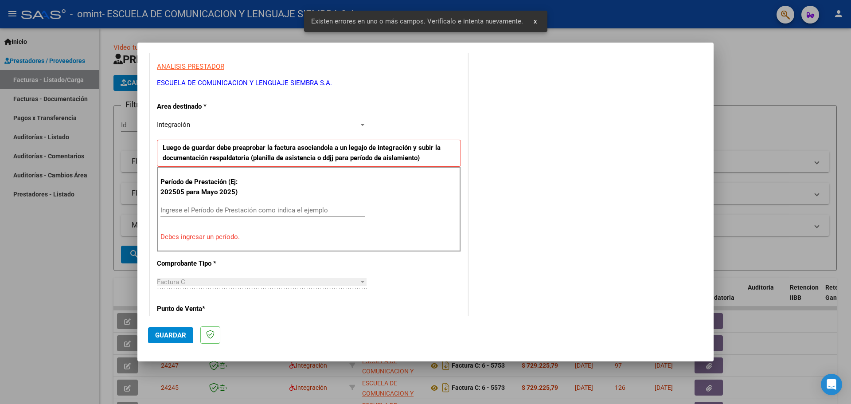
click at [237, 213] on input "Ingrese el Período de Prestación como indica el ejemplo" at bounding box center [262, 210] width 205 height 8
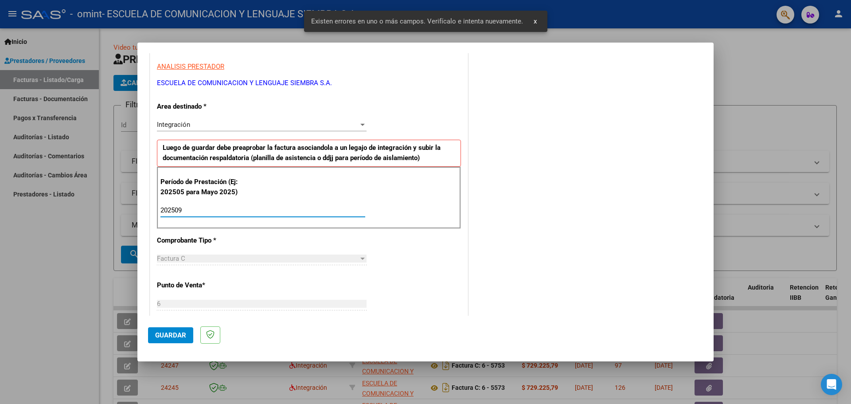
type input "202509"
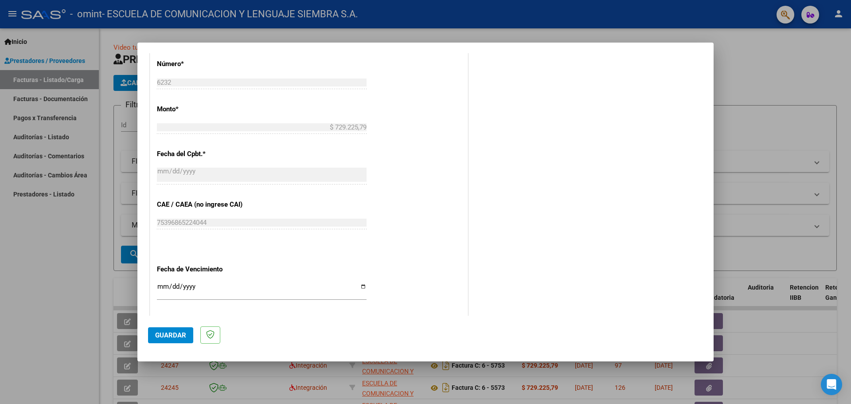
scroll to position [518, 0]
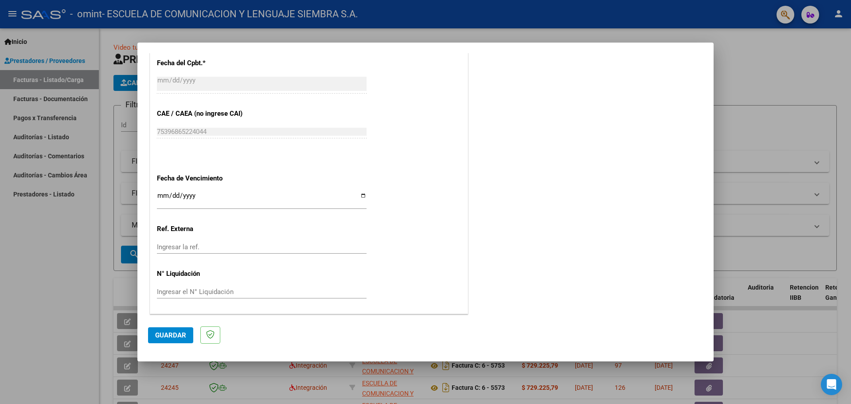
click at [167, 336] on span "Guardar" at bounding box center [170, 335] width 31 height 8
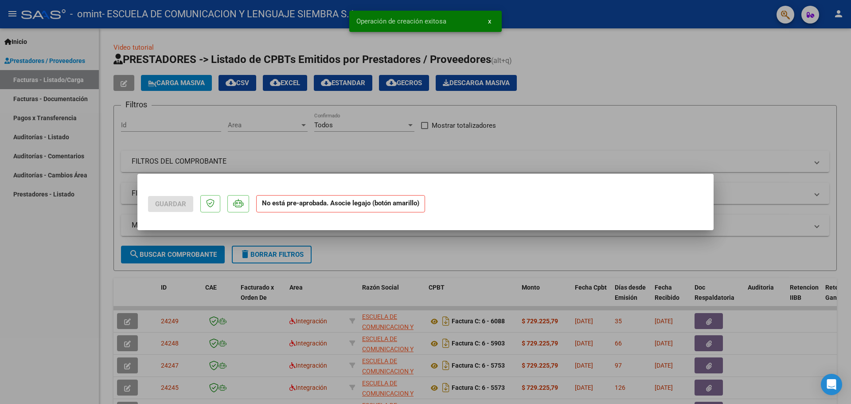
scroll to position [0, 0]
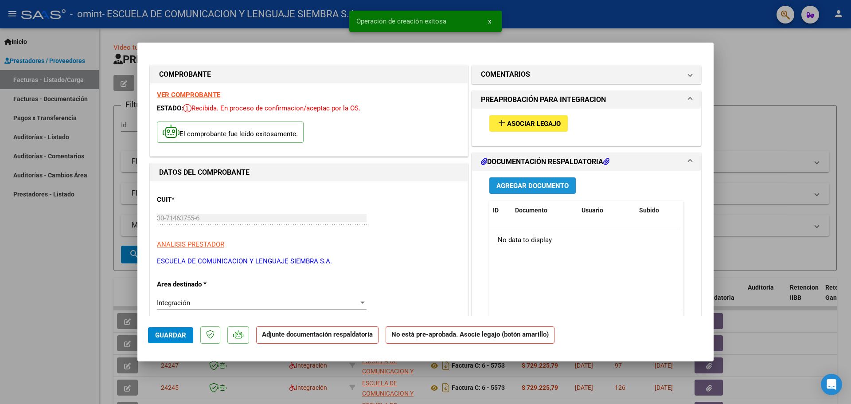
click at [562, 182] on span "Agregar Documento" at bounding box center [532, 186] width 72 height 8
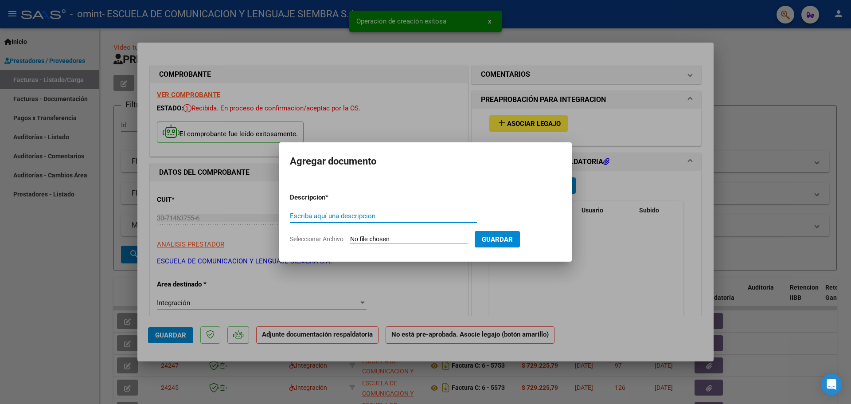
click at [398, 216] on input "Escriba aquí una descripcion" at bounding box center [383, 216] width 187 height 8
type input "Autorización Septiembre Monopoli"
click at [399, 247] on form "Descripcion * Autorización Septiembre Monopoli Escriba aquí una descripcion Sel…" at bounding box center [425, 218] width 271 height 65
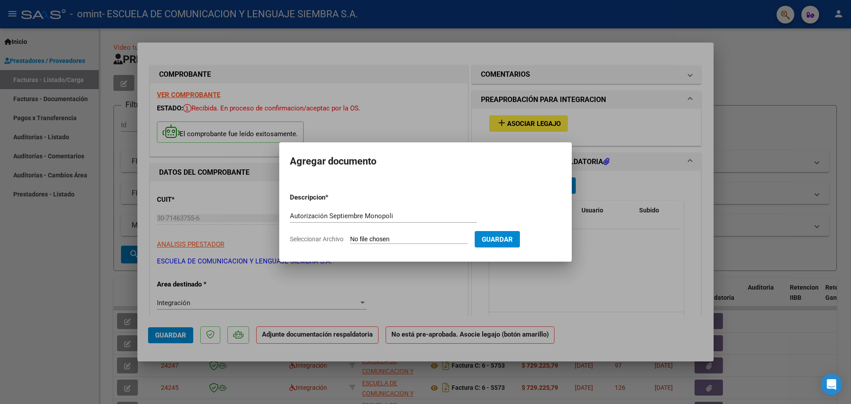
click at [401, 238] on input "Seleccionar Archivo" at bounding box center [408, 239] width 117 height 8
type input "C:\fakepath\Autorización Monopoli [DATE].pdf"
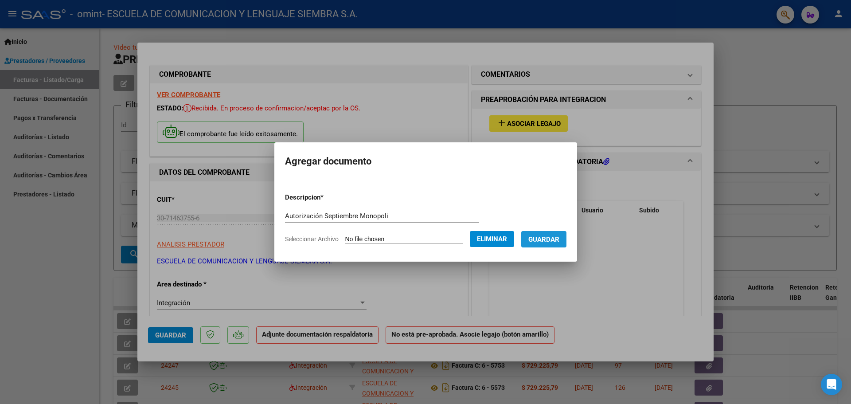
click at [555, 238] on span "Guardar" at bounding box center [543, 239] width 31 height 8
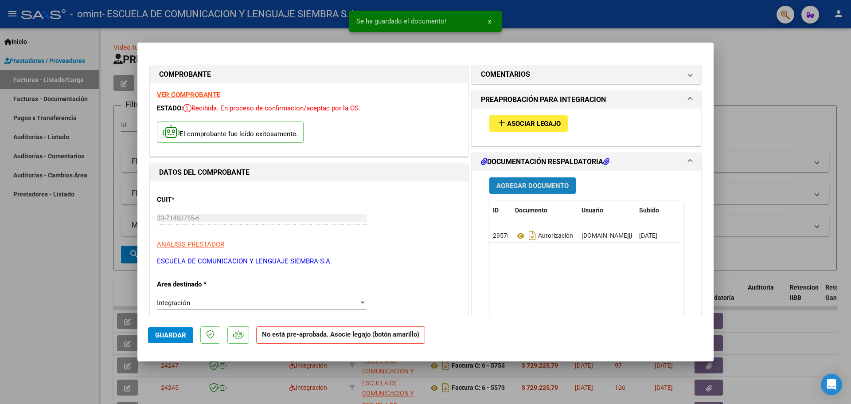
click at [500, 189] on span "Agregar Documento" at bounding box center [532, 186] width 72 height 8
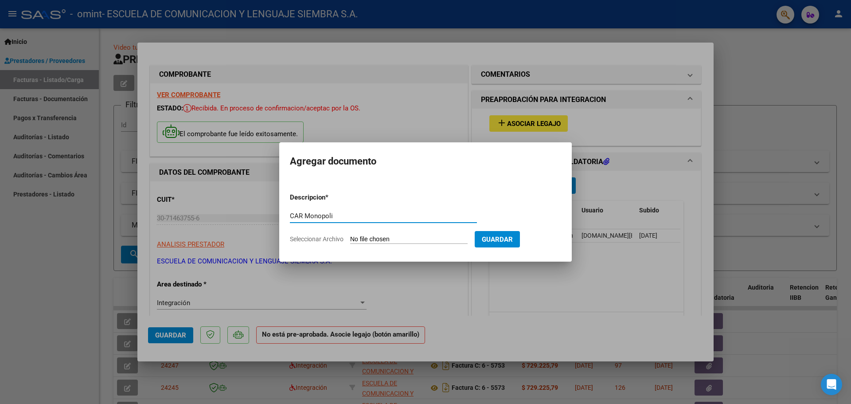
type input "CAR Monopoli"
click at [397, 239] on input "Seleccionar Archivo" at bounding box center [408, 239] width 117 height 8
type input "C:\fakepath\CAR MONÓPOLI SEP.pdf"
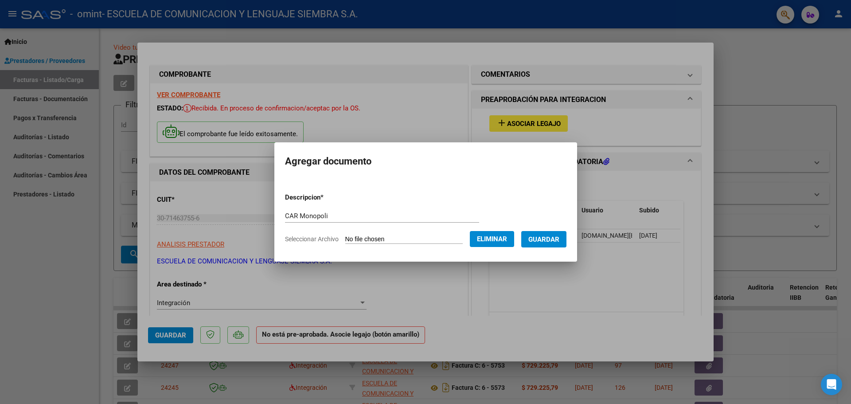
click at [559, 241] on span "Guardar" at bounding box center [543, 239] width 31 height 8
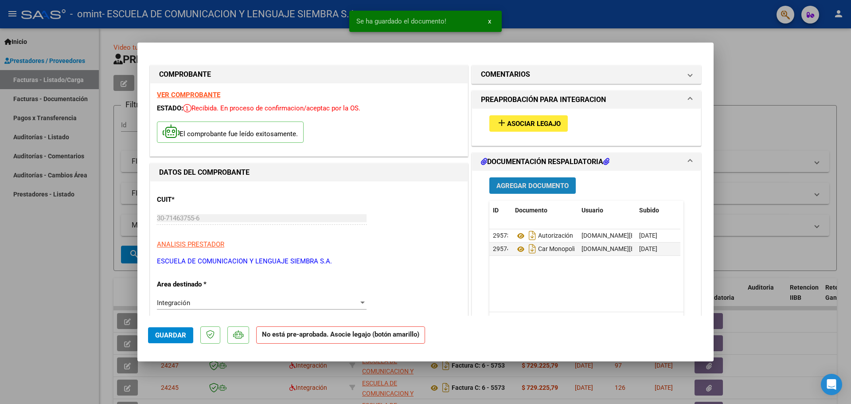
click at [539, 181] on span "Agregar Documento" at bounding box center [532, 185] width 72 height 8
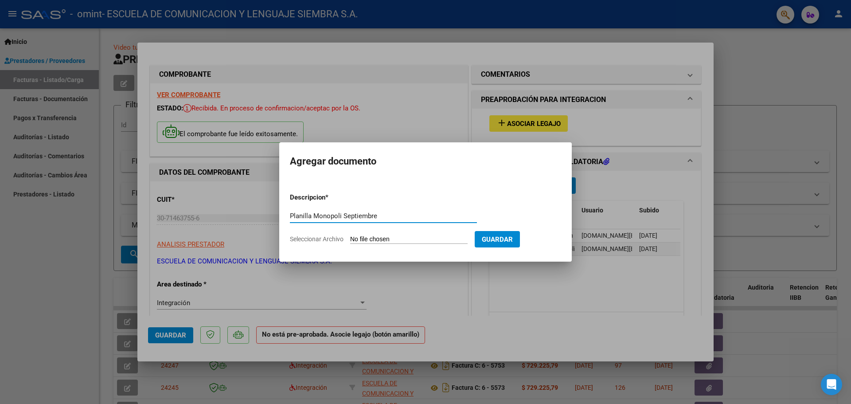
type input "Planilla Monopoli Septiembre"
click at [398, 236] on input "Seleccionar Archivo" at bounding box center [408, 239] width 117 height 8
type input "C:\fakepath\MONÓPOLI SEP.pdf"
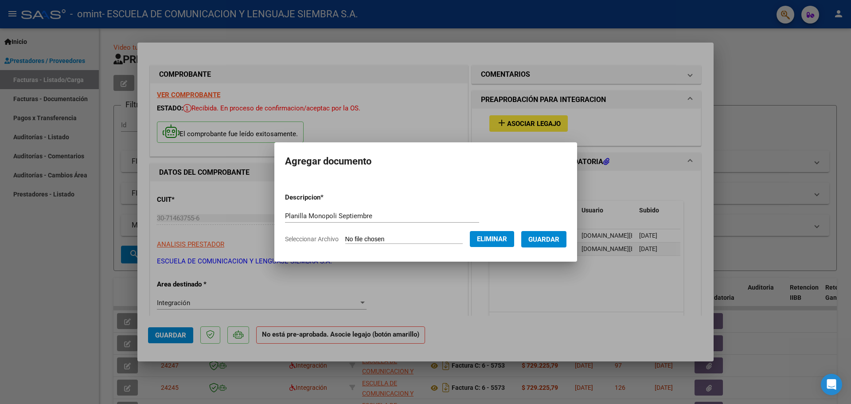
click at [550, 241] on span "Guardar" at bounding box center [543, 239] width 31 height 8
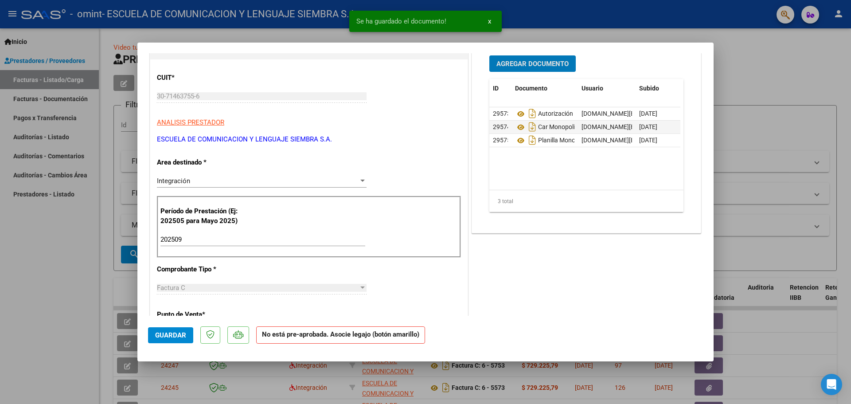
scroll to position [133, 0]
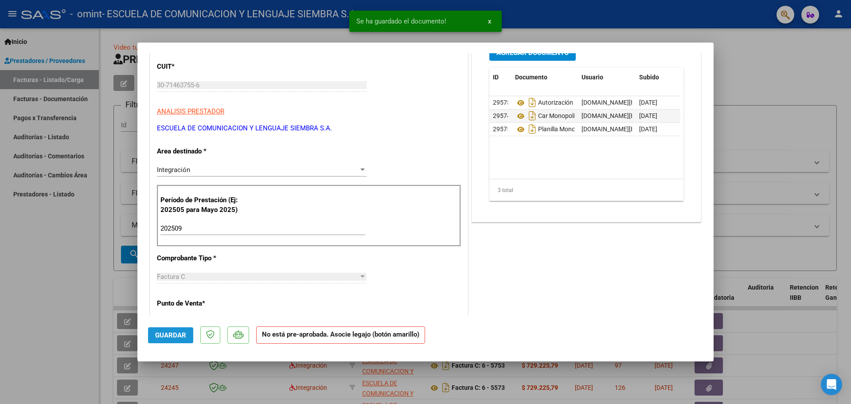
click at [170, 336] on span "Guardar" at bounding box center [170, 335] width 31 height 8
click at [12, 262] on div at bounding box center [425, 202] width 851 height 404
type input "$ 0,00"
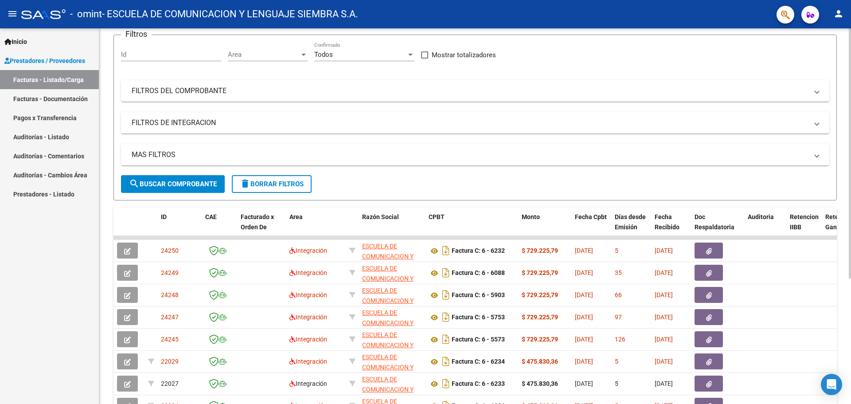
scroll to position [95, 0]
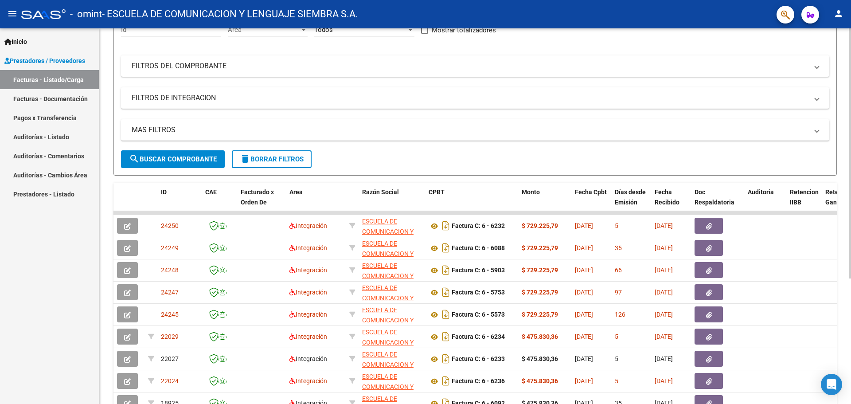
click at [851, 290] on div at bounding box center [850, 219] width 2 height 250
